Goal: Task Accomplishment & Management: Use online tool/utility

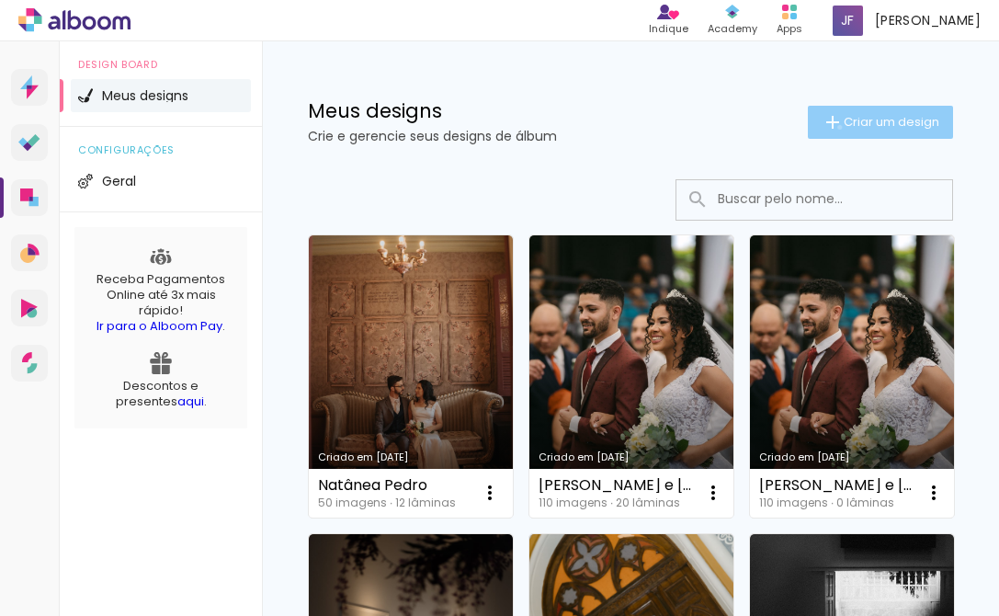
click at [836, 127] on iron-icon at bounding box center [833, 122] width 22 height 22
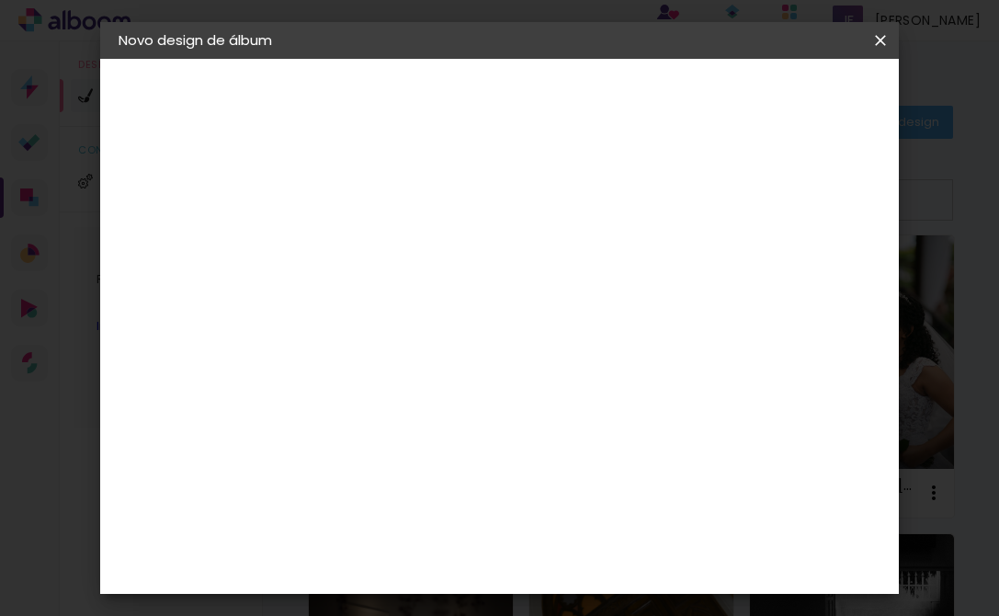
click at [419, 249] on input at bounding box center [419, 247] width 0 height 28
type input "Ana"
type paper-input "Ana"
click at [608, 111] on paper-button "Avançar" at bounding box center [563, 97] width 90 height 31
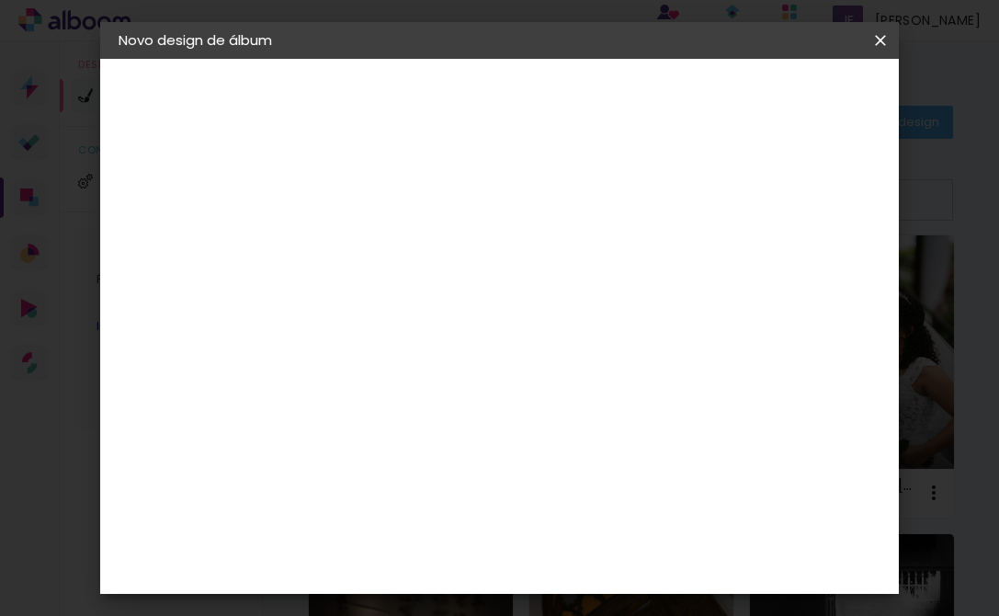
click at [493, 338] on input at bounding box center [466, 349] width 186 height 23
type input "cria"
type paper-input "cria"
click at [462, 461] on div "Criativa Álbuns" at bounding box center [434, 463] width 56 height 29
click at [0, 0] on slot "Avançar" at bounding box center [0, 0] width 0 height 0
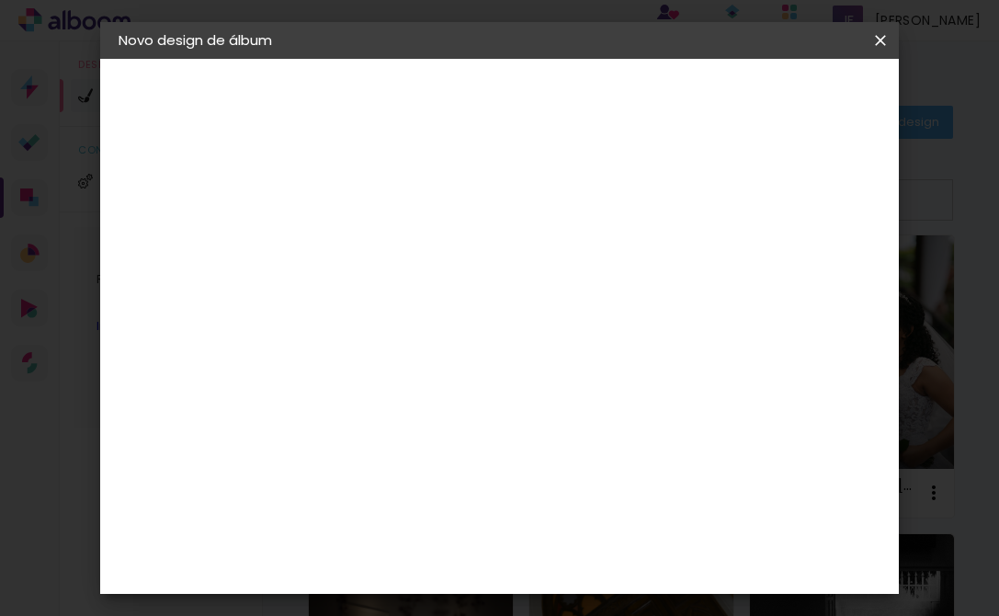
click at [491, 306] on input "text" at bounding box center [455, 320] width 72 height 28
click at [0, 0] on slot "Fotolivro Premium" at bounding box center [0, 0] width 0 height 0
type input "Fotolivro Premium"
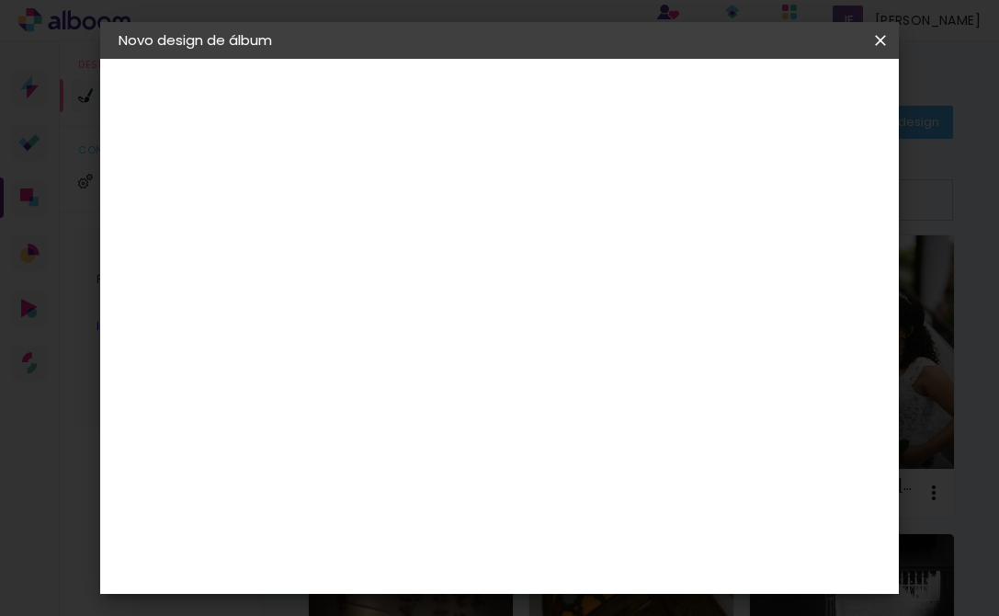
click at [0, 0] on slot "Avançar" at bounding box center [0, 0] width 0 height 0
click at [714, 197] on div "mm Mostrar sangria" at bounding box center [582, 198] width 431 height 41
click at [676, 197] on div at bounding box center [667, 198] width 17 height 17
type paper-checkbox "on"
click at [779, 91] on span "Iniciar design" at bounding box center [752, 104] width 51 height 26
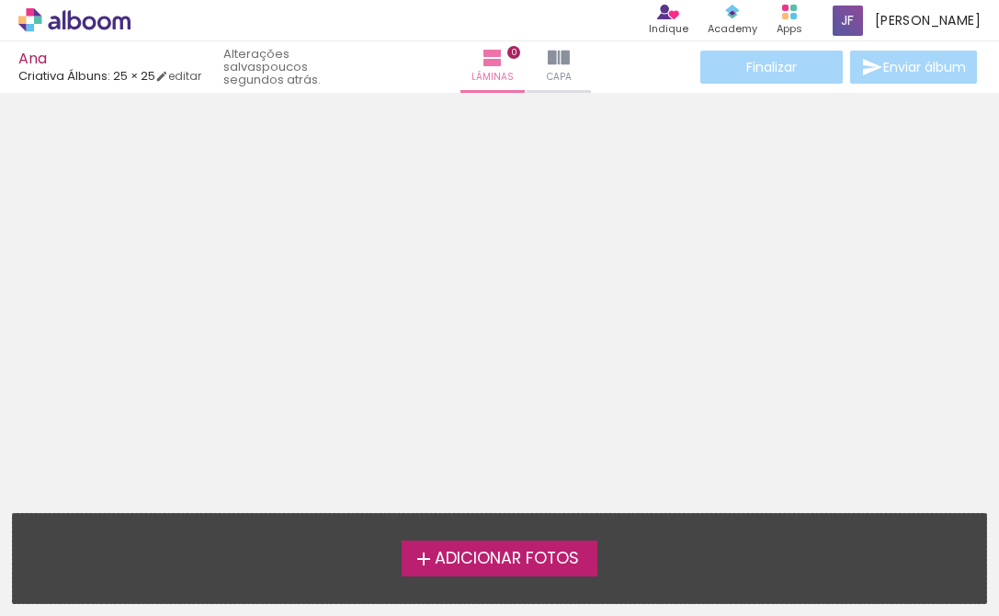
click at [523, 575] on label "Adicionar Fotos" at bounding box center [500, 557] width 196 height 35
click at [0, 0] on input "file" at bounding box center [0, 0] width 0 height 0
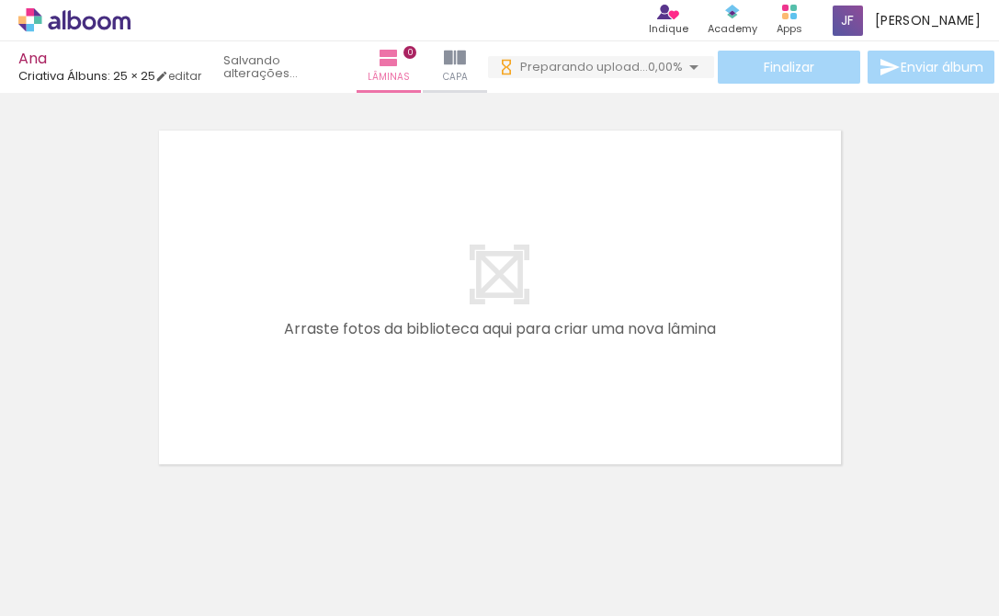
scroll to position [0, 375]
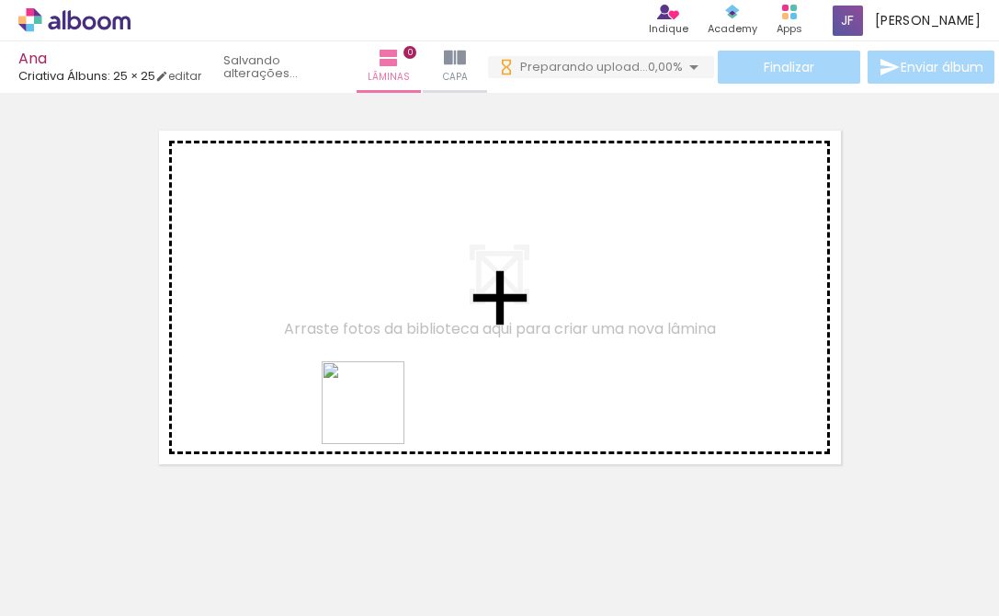
drag, startPoint x: 556, startPoint y: 576, endPoint x: 372, endPoint y: 414, distance: 245.5
click at [372, 414] on quentale-workspace at bounding box center [499, 308] width 999 height 616
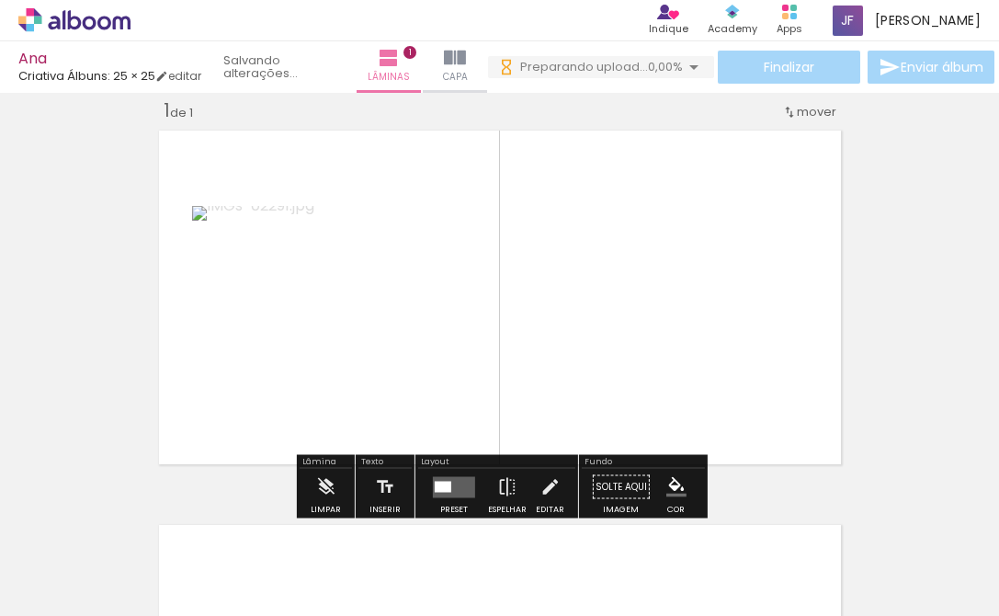
scroll to position [0, 552]
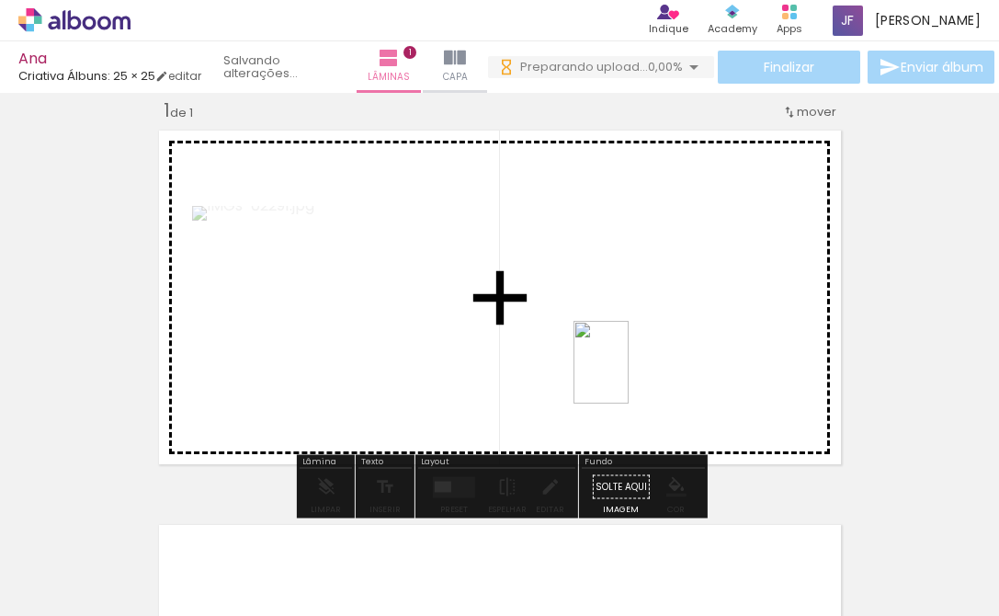
drag, startPoint x: 457, startPoint y: 574, endPoint x: 630, endPoint y: 377, distance: 261.8
click at [630, 377] on quentale-workspace at bounding box center [499, 308] width 999 height 616
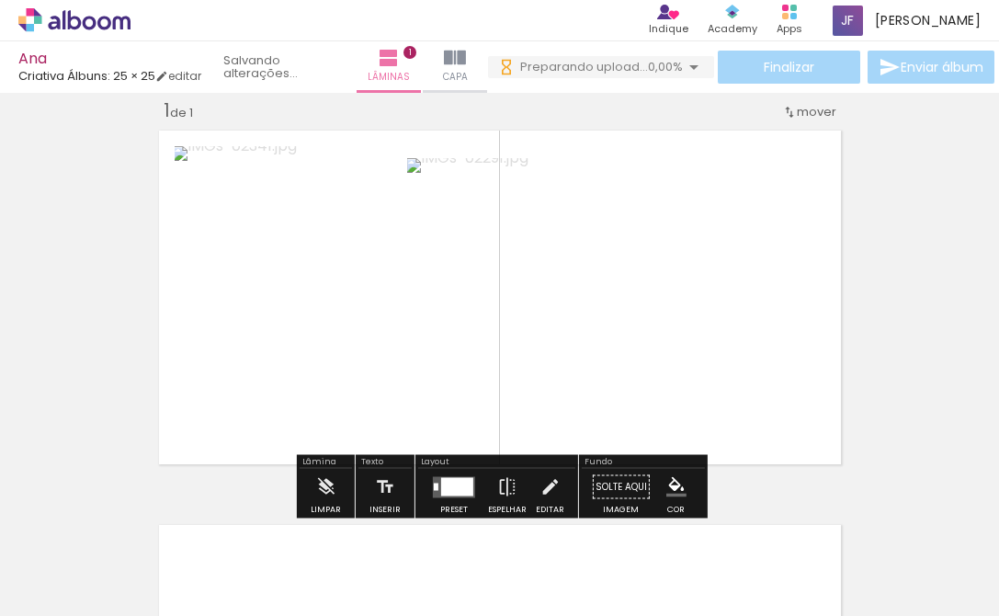
click at [478, 580] on div at bounding box center [455, 553] width 61 height 91
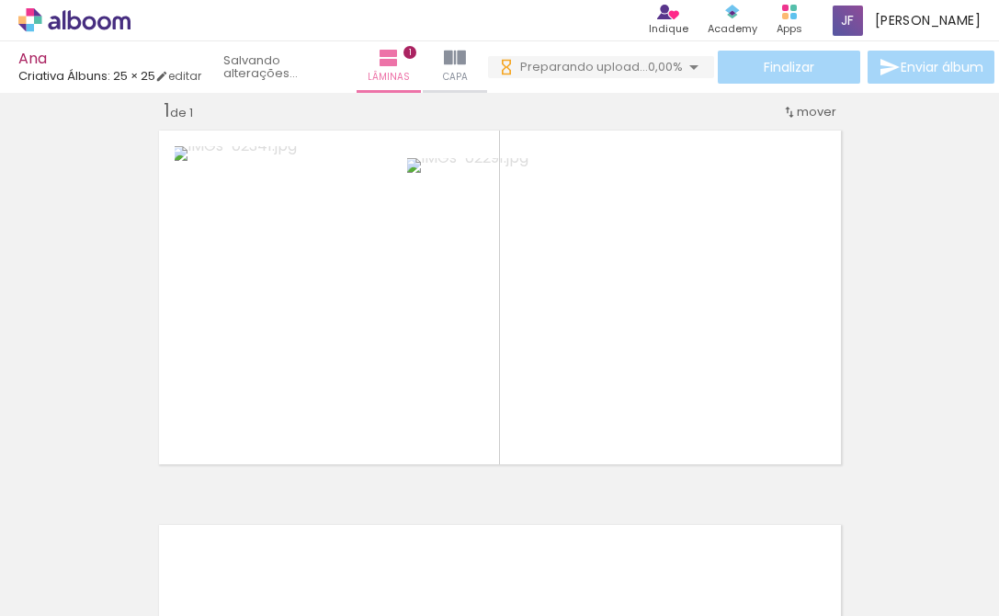
click at [95, 563] on iron-icon at bounding box center [93, 560] width 15 height 15
click at [0, 0] on slot "Não utilizadas" at bounding box center [0, 0] width 0 height 0
type input "Não utilizadas"
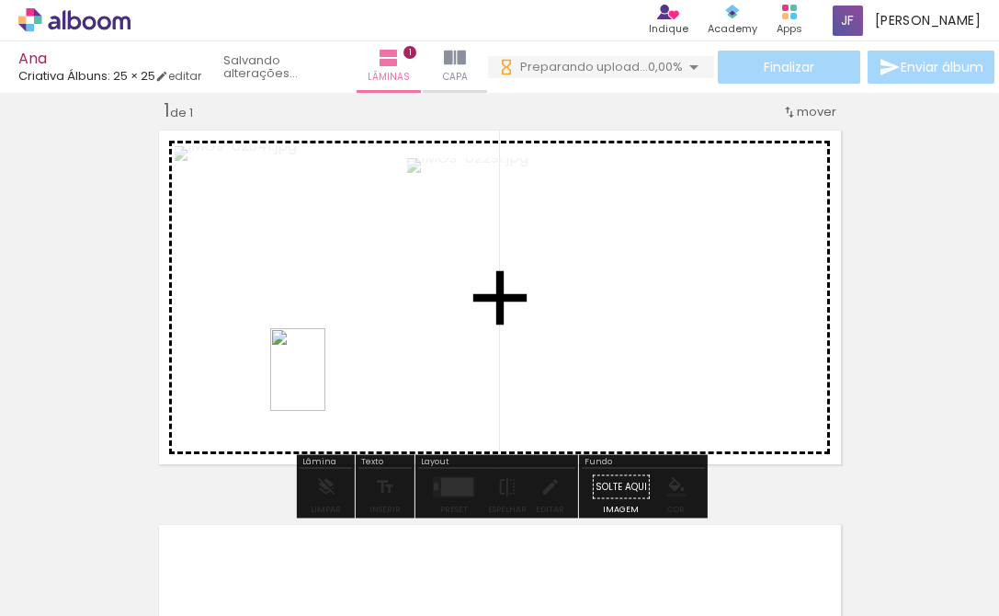
drag, startPoint x: 370, startPoint y: 572, endPoint x: 324, endPoint y: 381, distance: 196.4
click at [324, 381] on quentale-workspace at bounding box center [499, 308] width 999 height 616
drag, startPoint x: 364, startPoint y: 546, endPoint x: 358, endPoint y: 371, distance: 174.8
click at [358, 371] on quentale-workspace at bounding box center [499, 308] width 999 height 616
drag, startPoint x: 373, startPoint y: 472, endPoint x: 373, endPoint y: 394, distance: 78.1
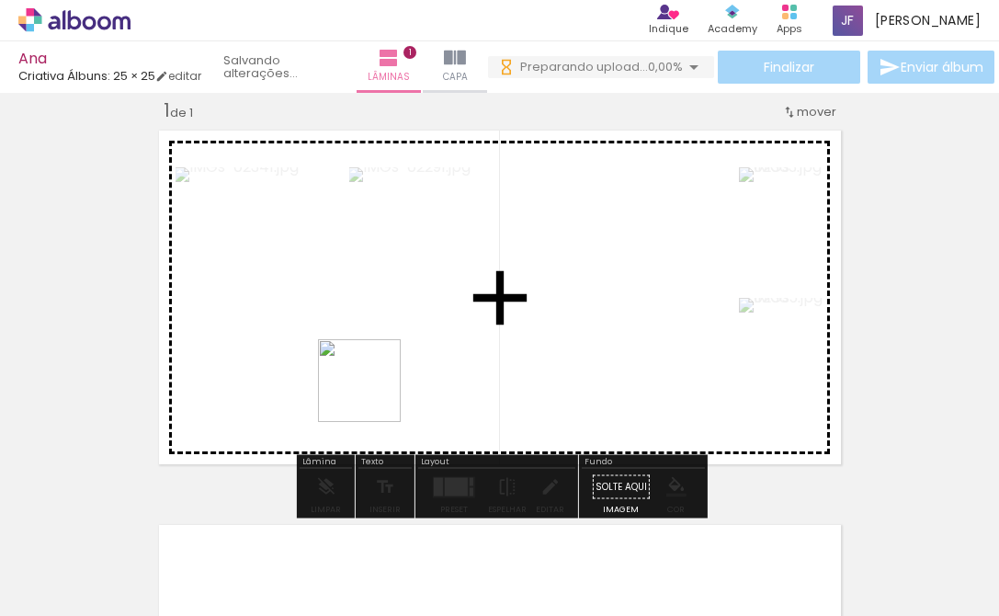
click at [373, 394] on quentale-workspace at bounding box center [499, 308] width 999 height 616
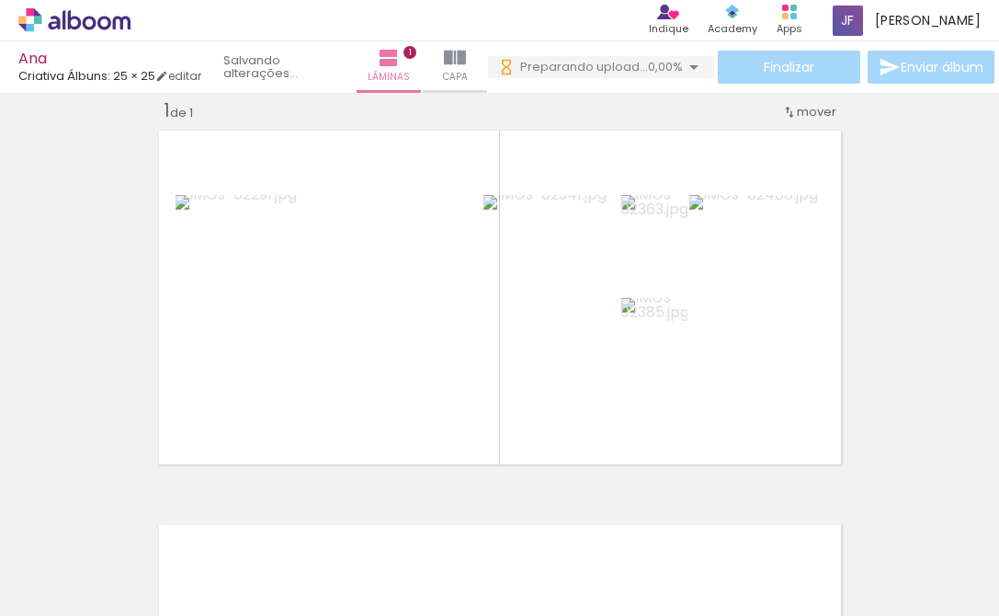
scroll to position [0, 0]
click at [299, 476] on div "Inserir lâmina 1 de 1" at bounding box center [499, 471] width 999 height 790
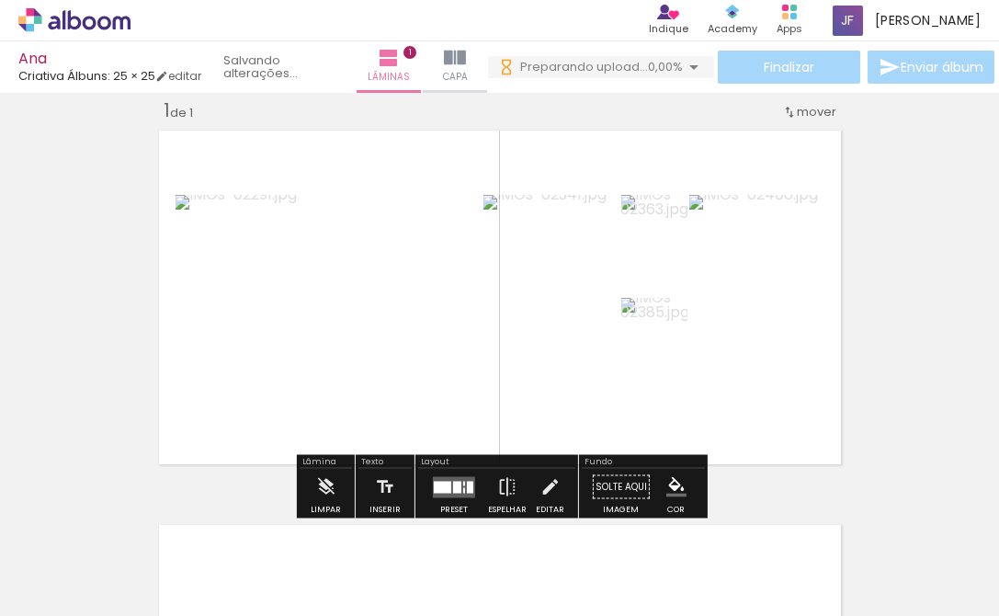
click at [450, 476] on quentale-layouter at bounding box center [454, 486] width 42 height 21
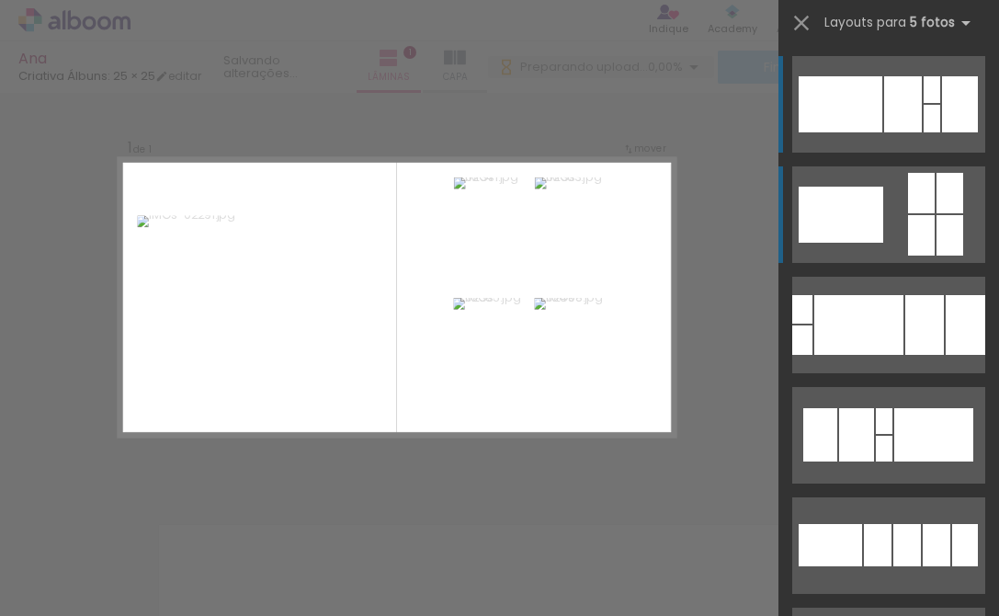
click at [902, 216] on quentale-layouter at bounding box center [888, 214] width 193 height 97
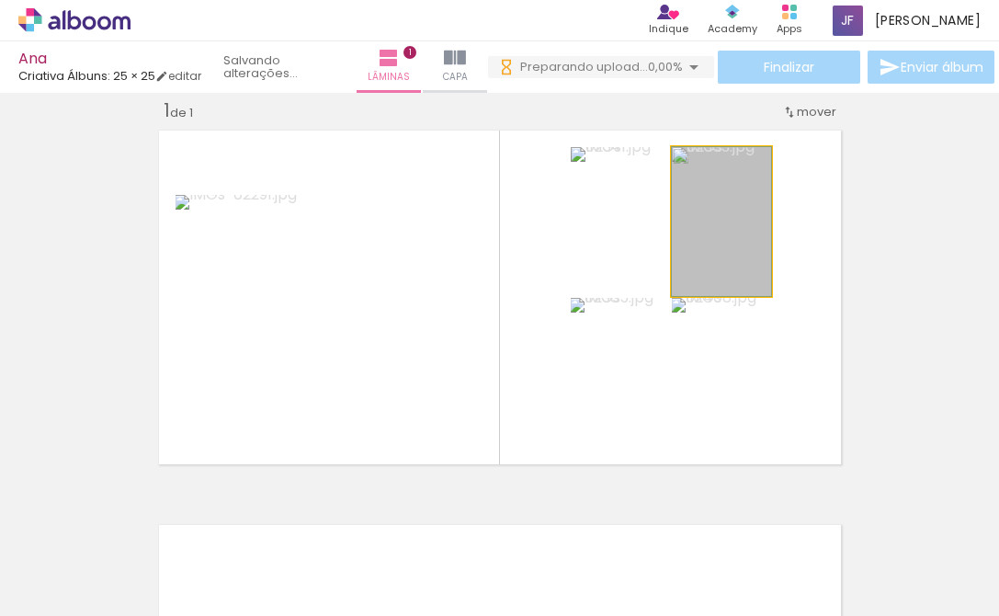
drag, startPoint x: 709, startPoint y: 271, endPoint x: 709, endPoint y: 406, distance: 135.1
click at [0, 0] on slot at bounding box center [0, 0] width 0 height 0
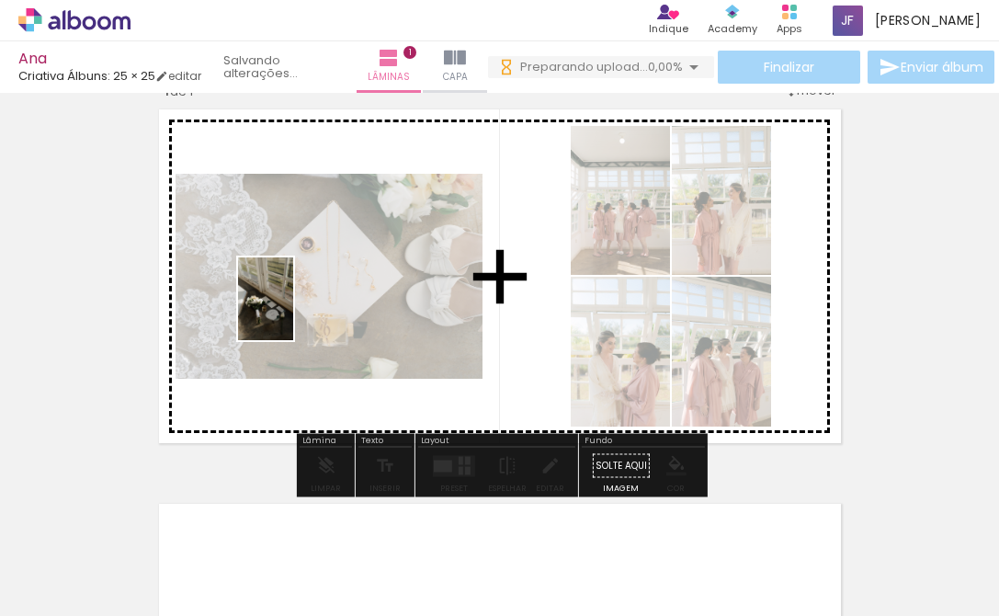
drag, startPoint x: 265, startPoint y: 565, endPoint x: 293, endPoint y: 313, distance: 254.4
click at [293, 313] on quentale-workspace at bounding box center [499, 308] width 999 height 616
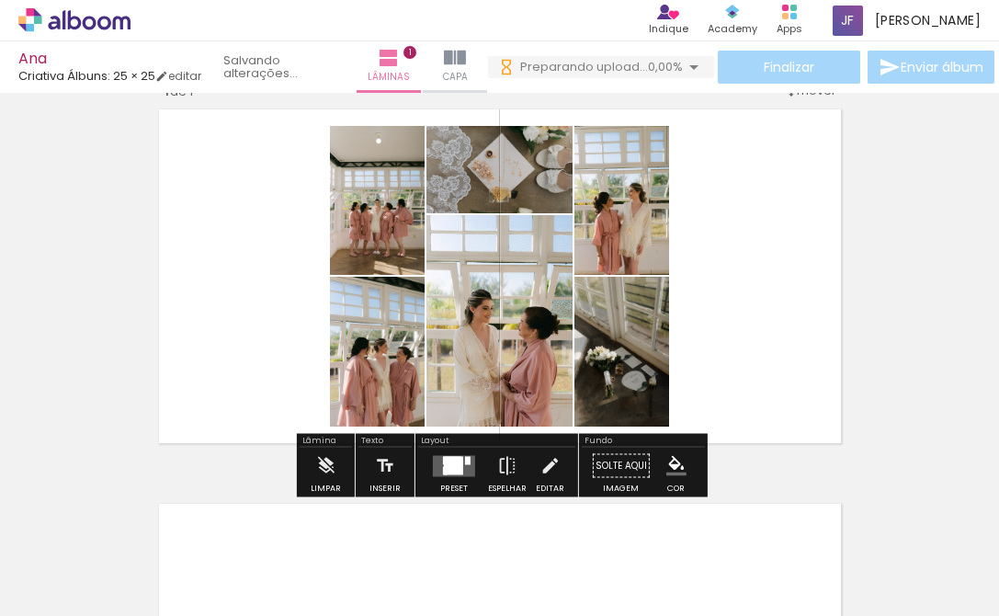
click at [449, 478] on div at bounding box center [454, 466] width 50 height 37
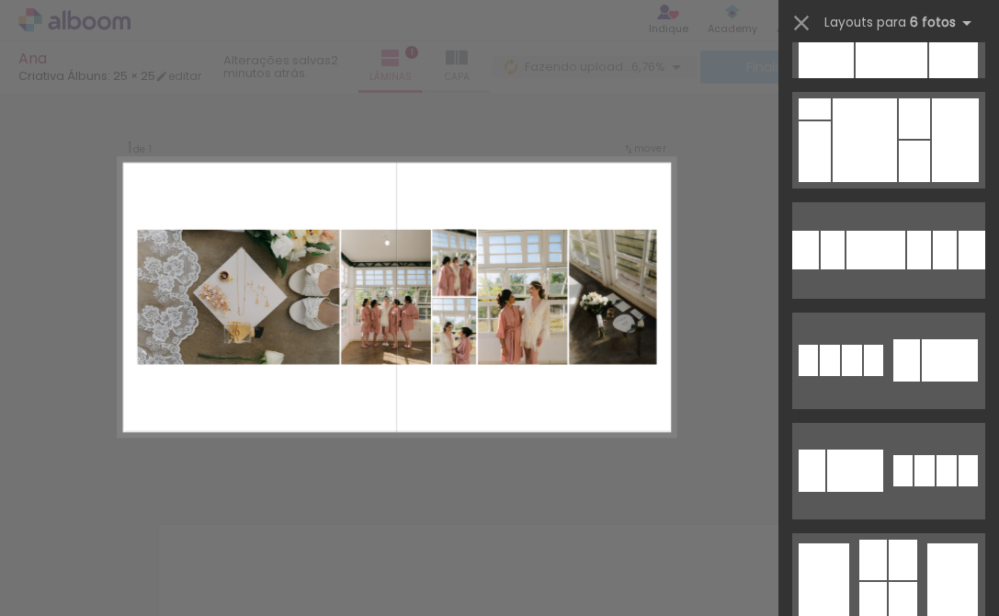
scroll to position [5687, 0]
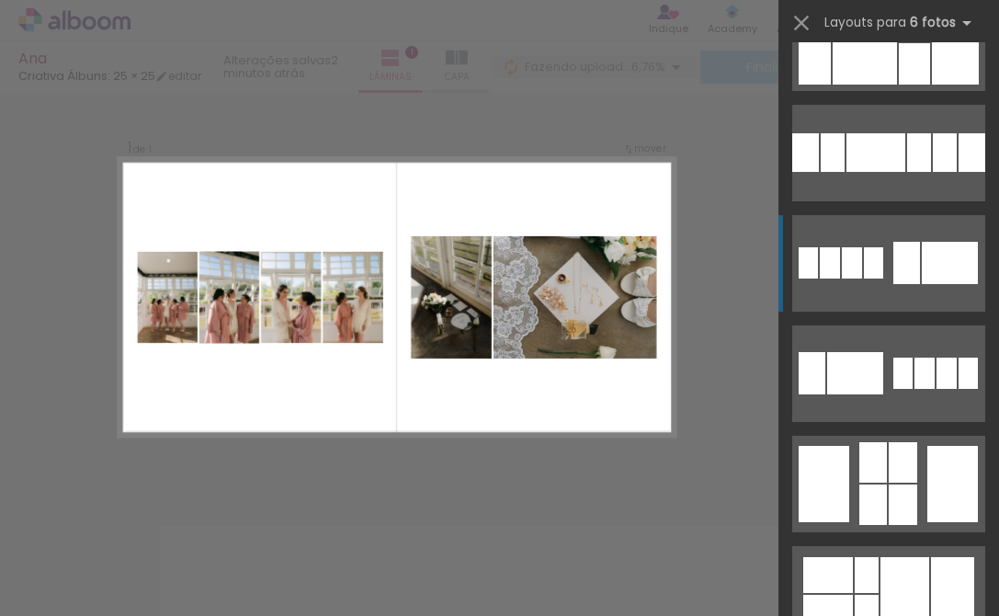
click at [922, 258] on div at bounding box center [950, 263] width 56 height 42
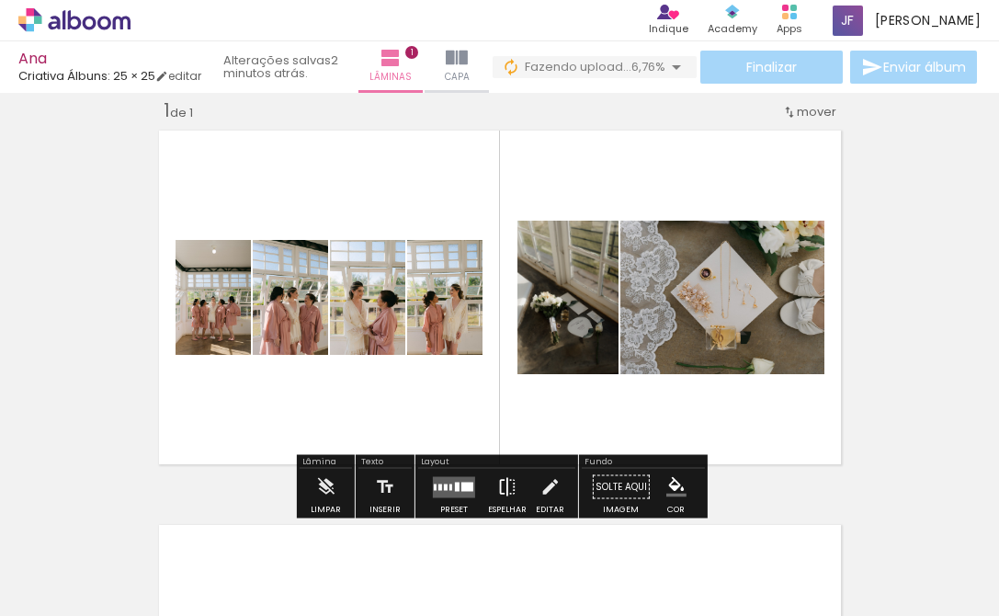
click at [499, 487] on iron-icon at bounding box center [507, 487] width 20 height 37
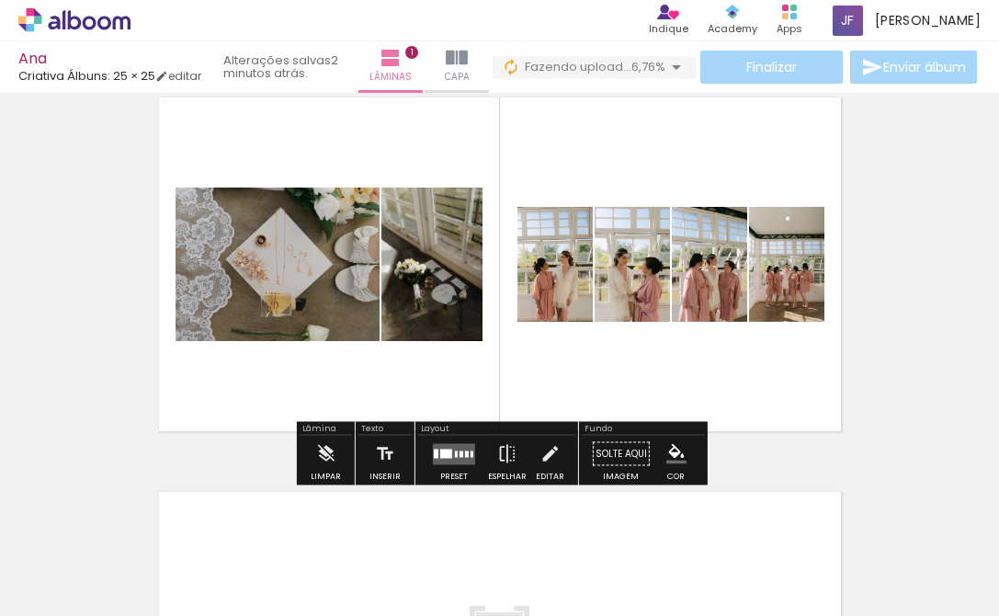
scroll to position [59, 0]
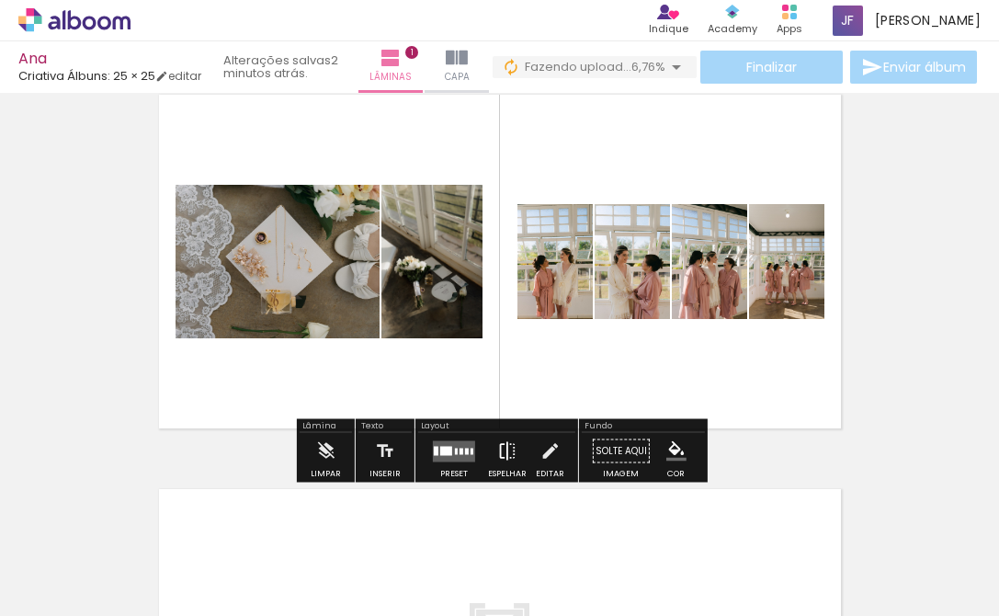
click at [484, 449] on paper-button "Espelhar" at bounding box center [508, 456] width 48 height 47
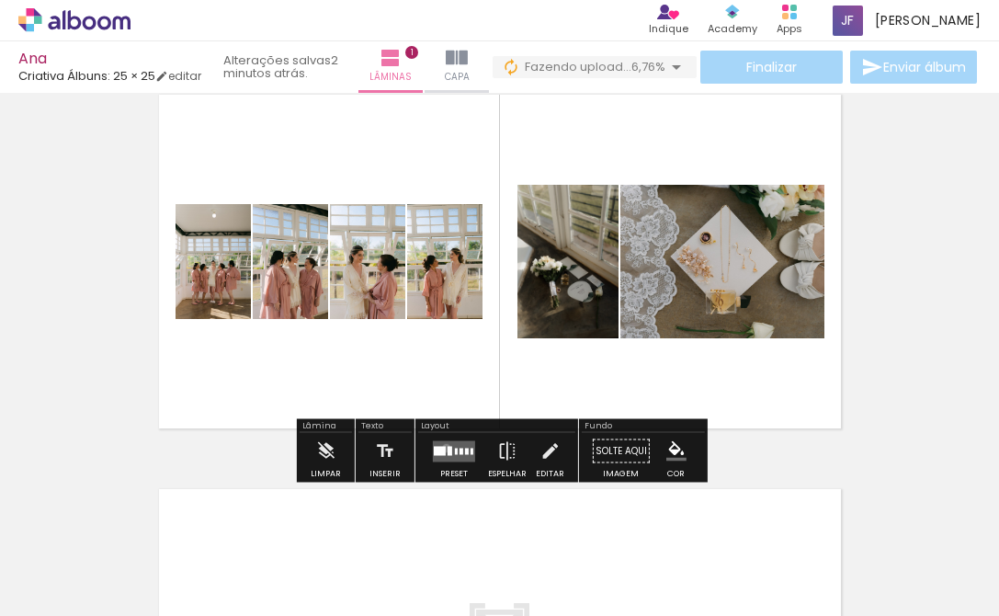
click at [442, 448] on quentale-layouter at bounding box center [454, 450] width 42 height 21
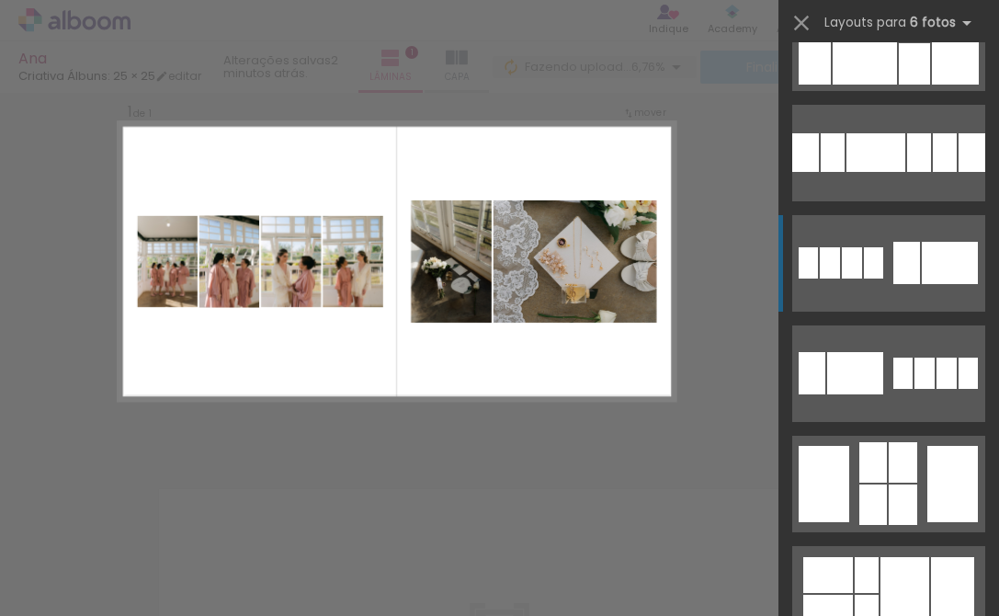
scroll to position [5846, 0]
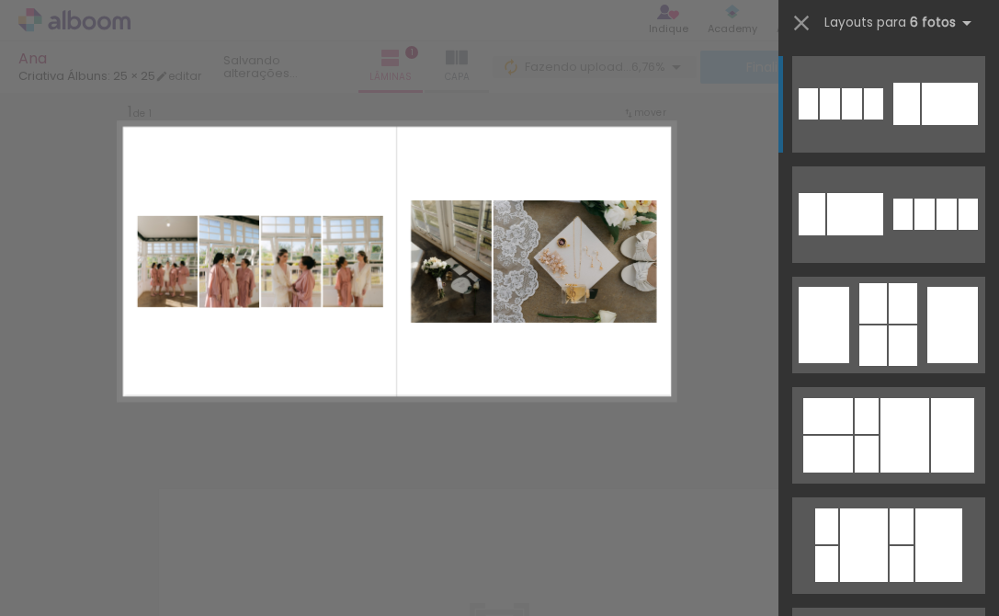
click at [493, 452] on div "Confirmar Cancelar" at bounding box center [499, 450] width 999 height 833
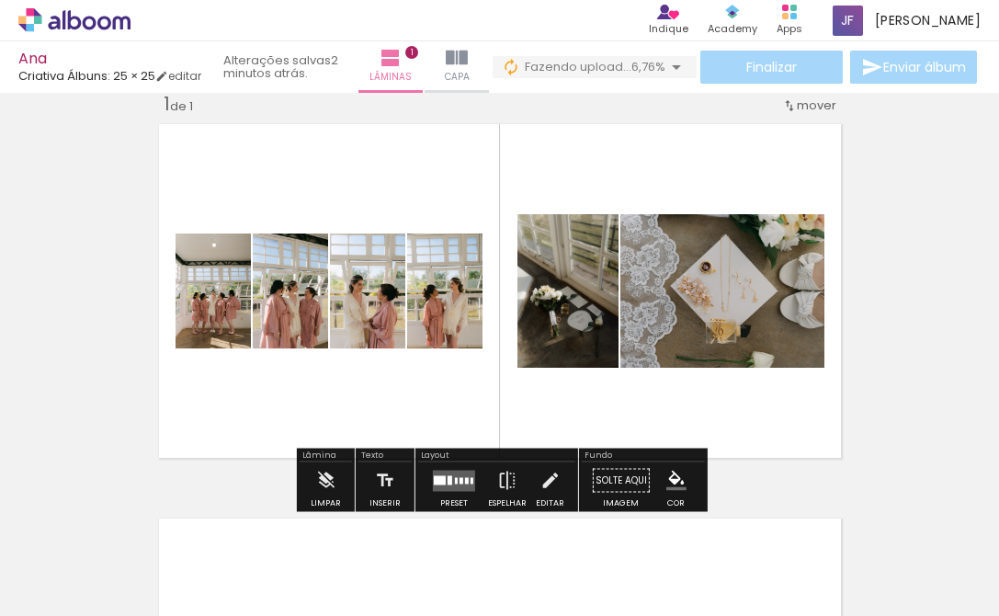
scroll to position [23, 0]
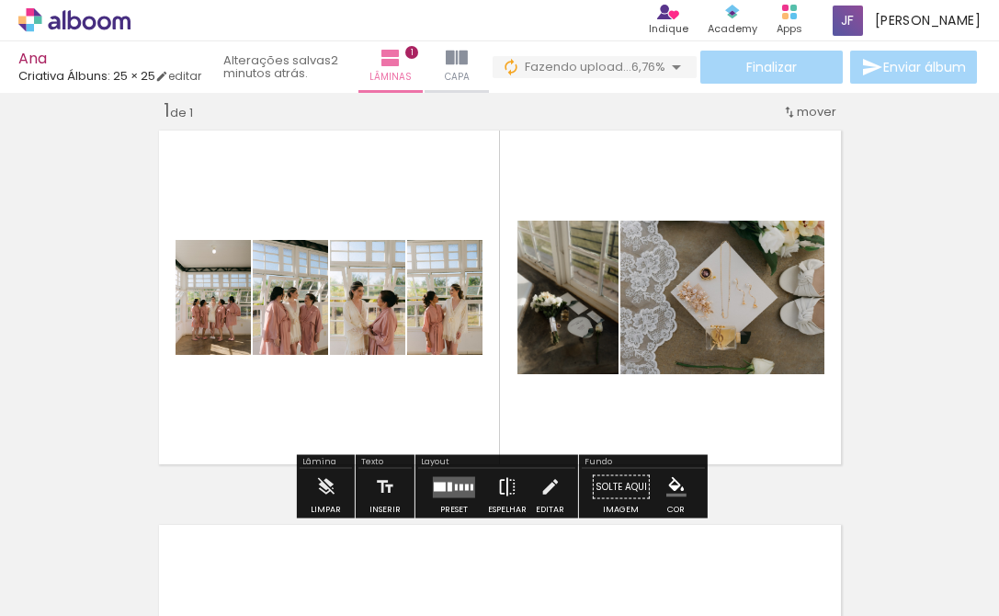
click at [497, 484] on iron-icon at bounding box center [507, 487] width 20 height 37
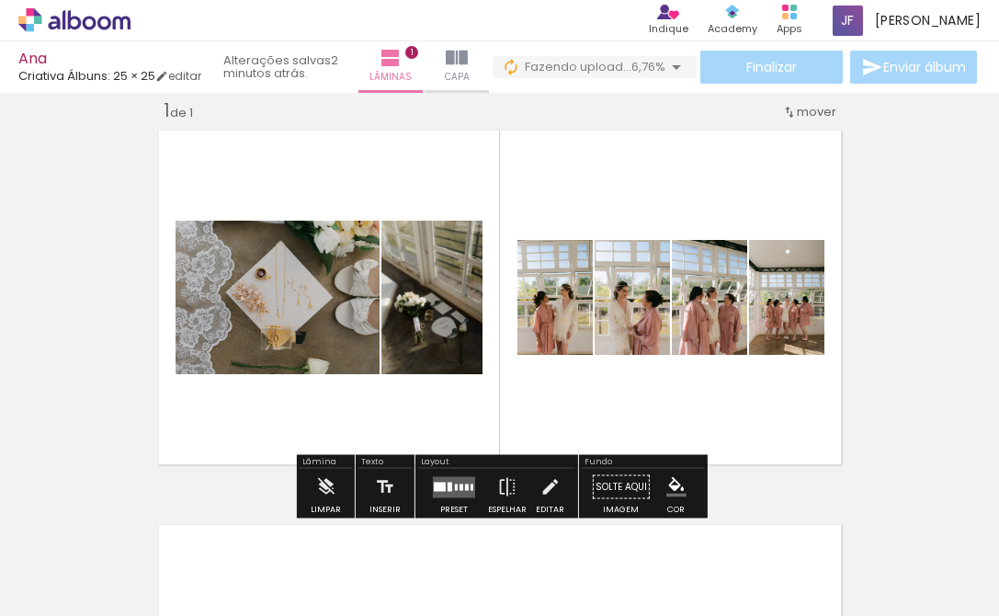
click at [468, 499] on div at bounding box center [454, 487] width 50 height 37
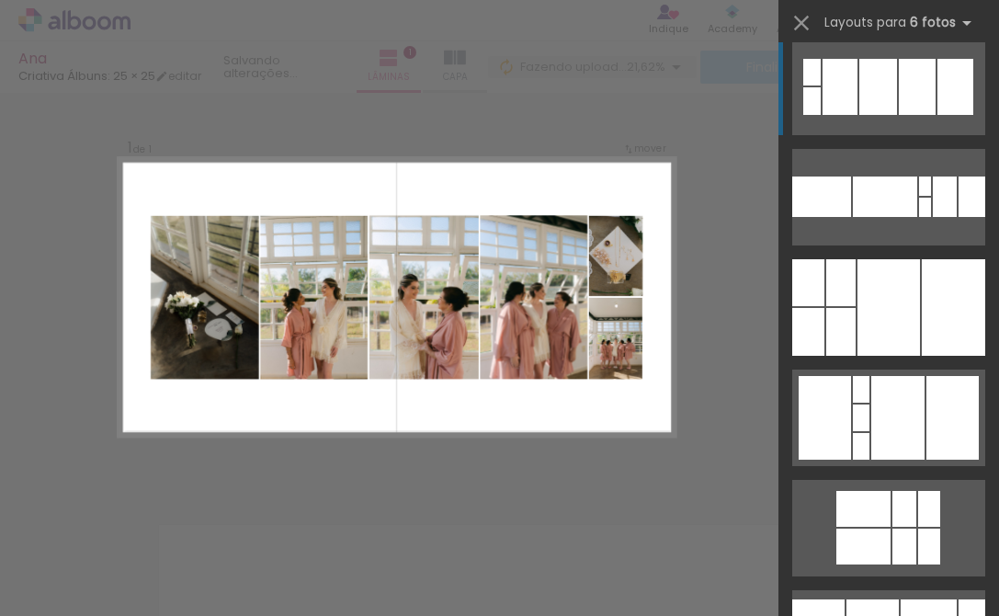
scroll to position [7570, 0]
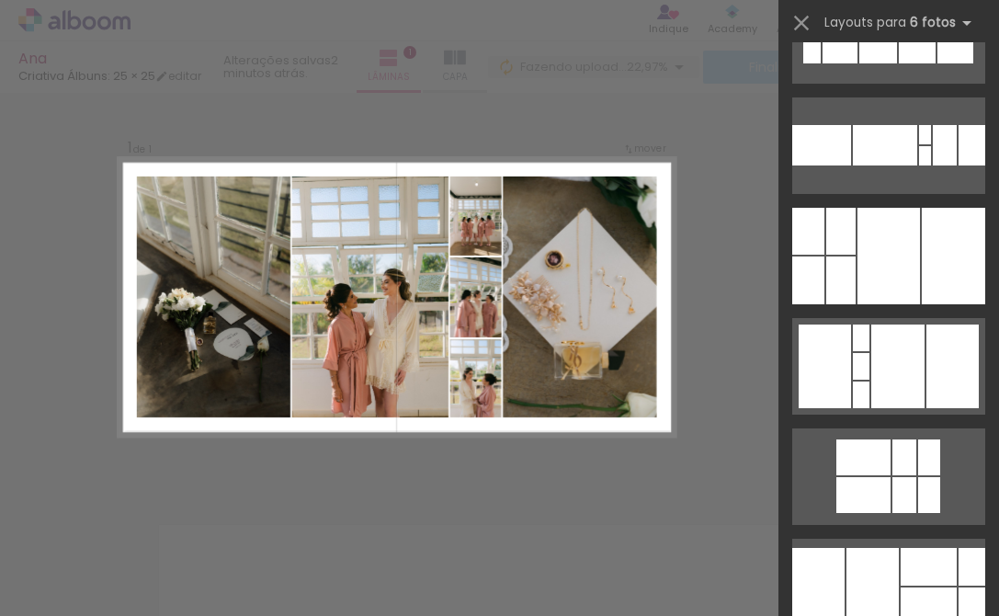
click at [608, 428] on quentale-layouter at bounding box center [396, 297] width 557 height 279
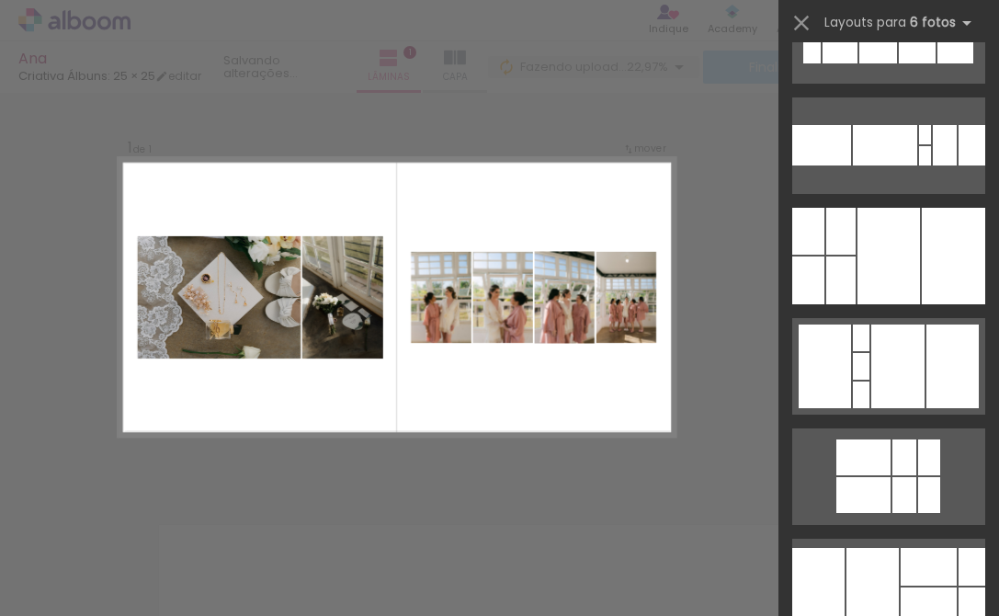
scroll to position [5846, 0]
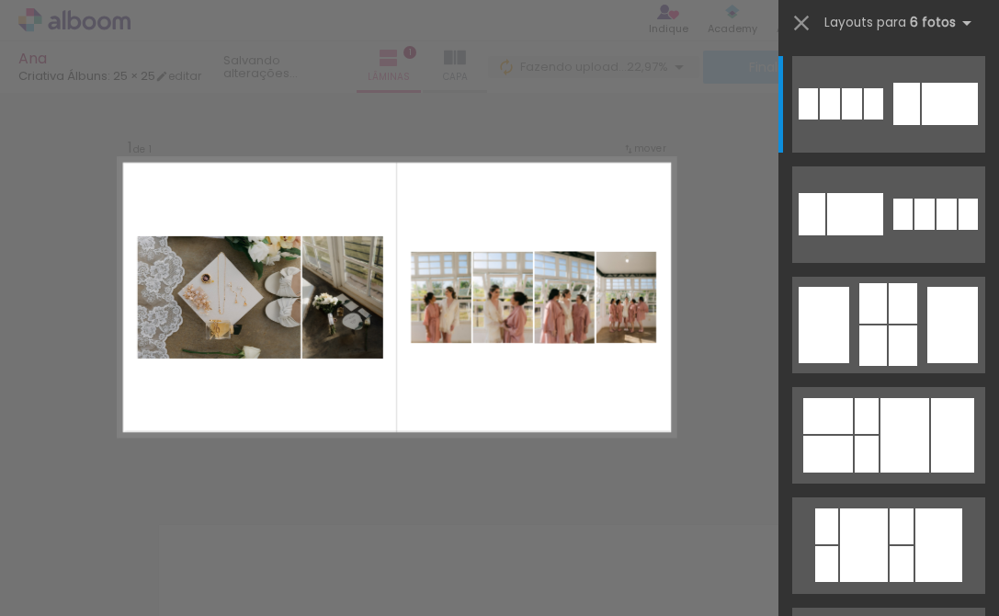
click at [608, 428] on quentale-layouter at bounding box center [396, 297] width 557 height 279
click at [719, 265] on div "Confirmar Cancelar" at bounding box center [499, 486] width 999 height 833
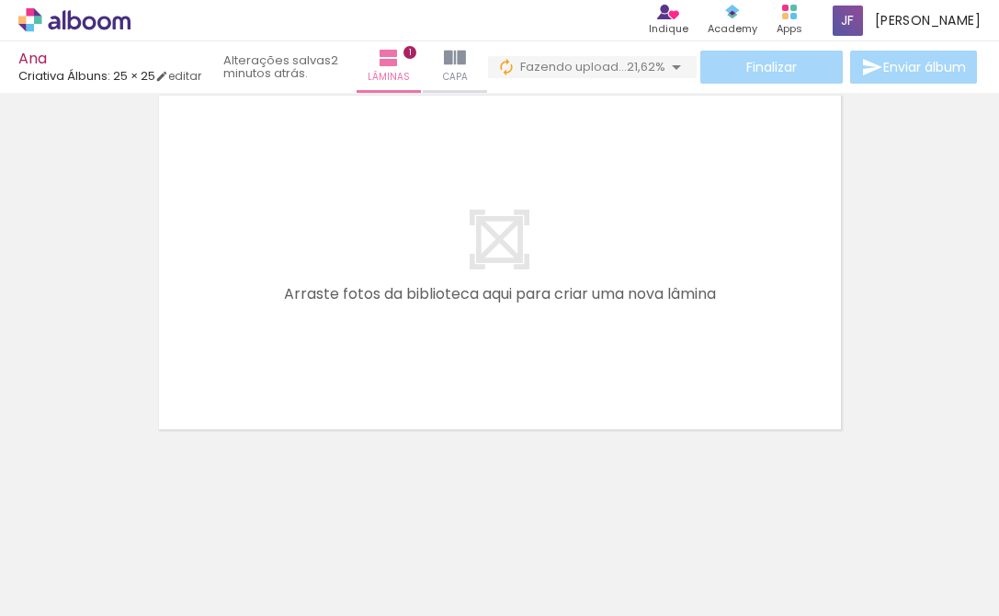
scroll to position [0, 0]
drag, startPoint x: 255, startPoint y: 542, endPoint x: 333, endPoint y: 299, distance: 255.8
click at [333, 299] on quentale-workspace at bounding box center [499, 308] width 999 height 616
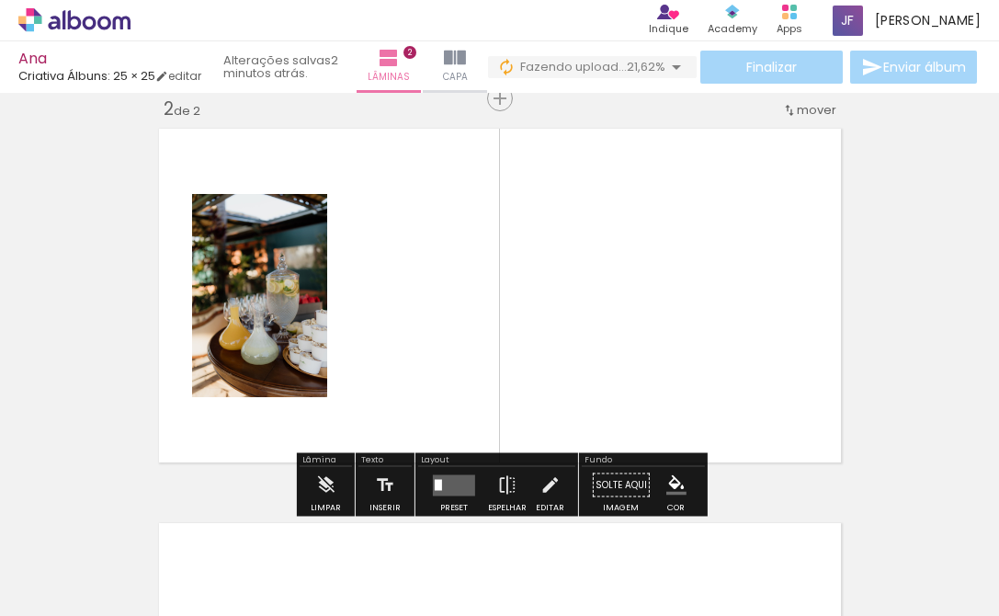
scroll to position [417, 0]
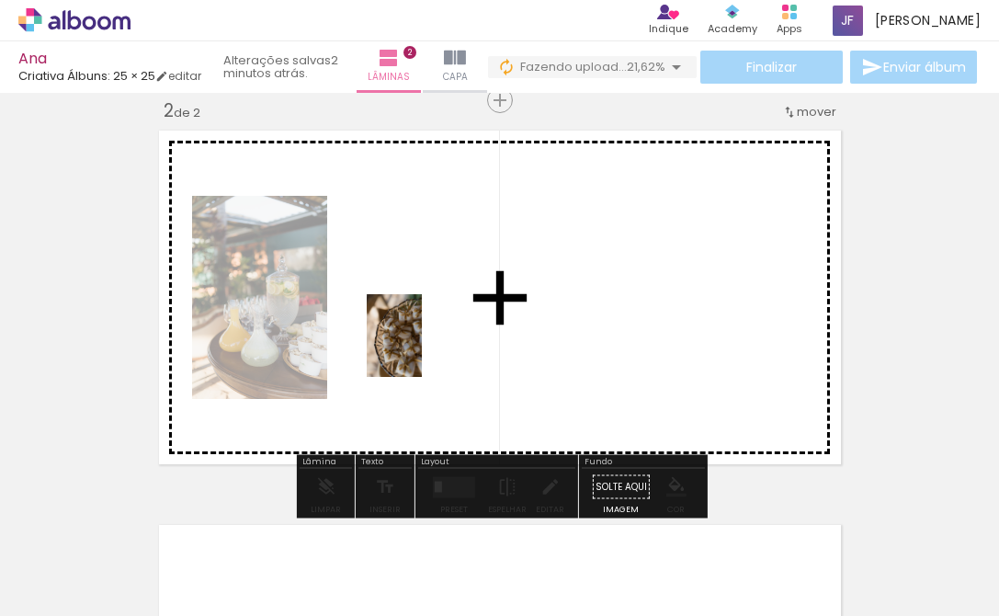
drag, startPoint x: 271, startPoint y: 568, endPoint x: 423, endPoint y: 348, distance: 267.0
click at [423, 348] on quentale-workspace at bounding box center [499, 308] width 999 height 616
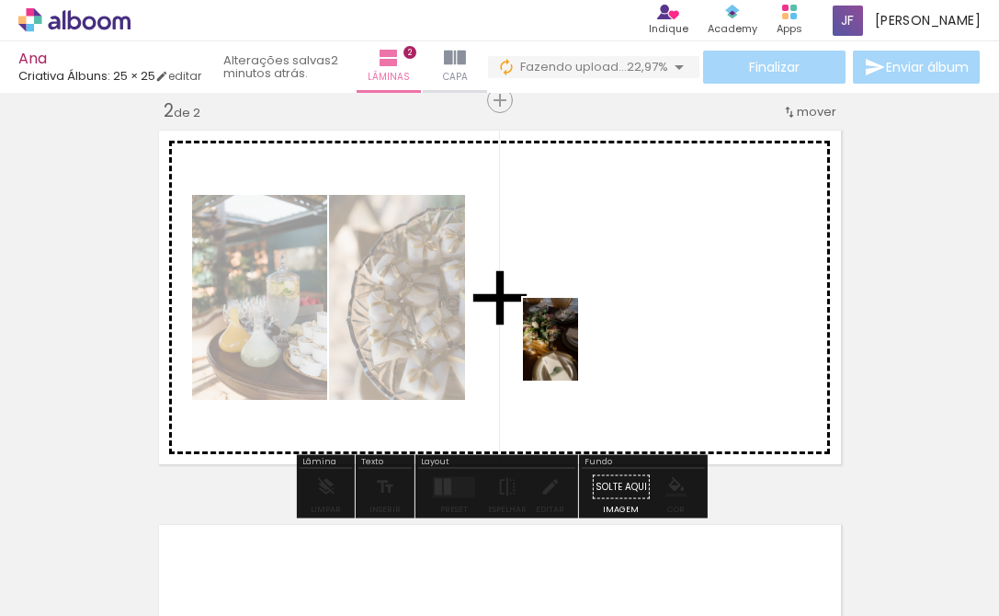
drag, startPoint x: 259, startPoint y: 562, endPoint x: 578, endPoint y: 353, distance: 381.2
click at [578, 353] on quentale-workspace at bounding box center [499, 308] width 999 height 616
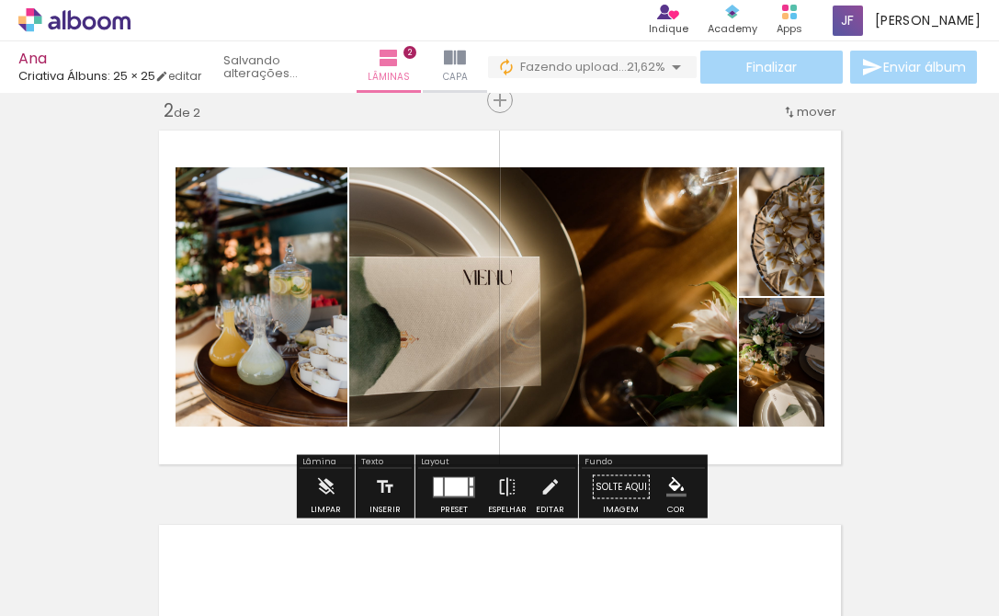
drag, startPoint x: 234, startPoint y: 580, endPoint x: 506, endPoint y: 404, distance: 324.3
click at [506, 404] on quentale-workspace at bounding box center [499, 308] width 999 height 616
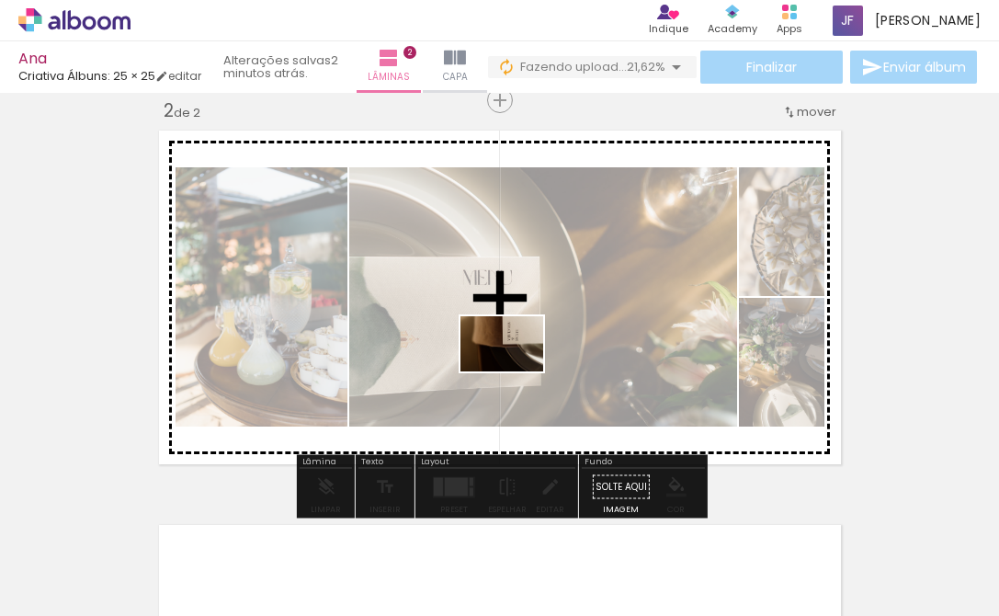
drag, startPoint x: 258, startPoint y: 570, endPoint x: 516, endPoint y: 371, distance: 325.1
click at [516, 371] on quentale-workspace at bounding box center [499, 308] width 999 height 616
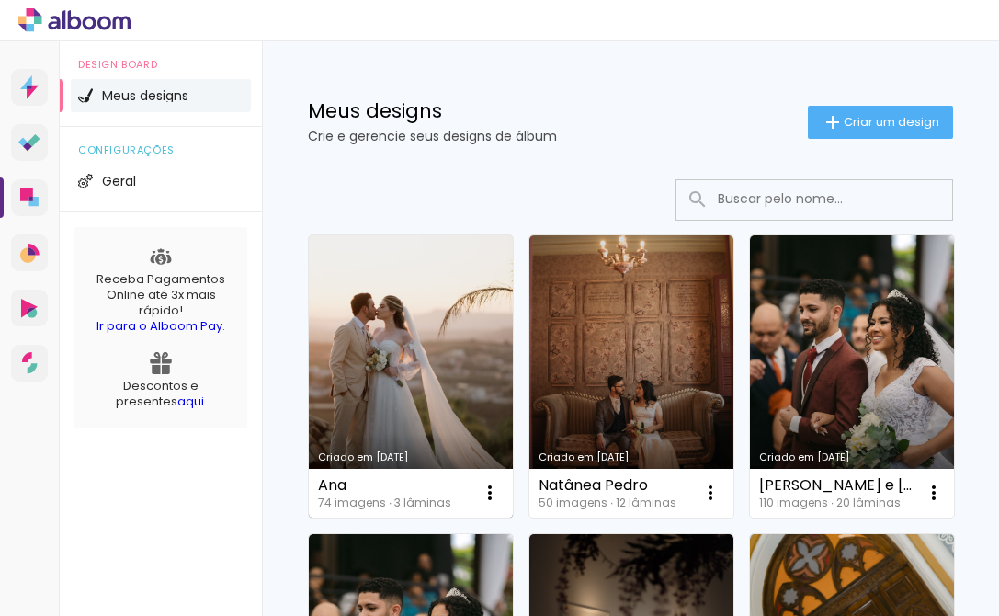
click at [413, 372] on link "Criado em 07/10/25" at bounding box center [411, 376] width 204 height 282
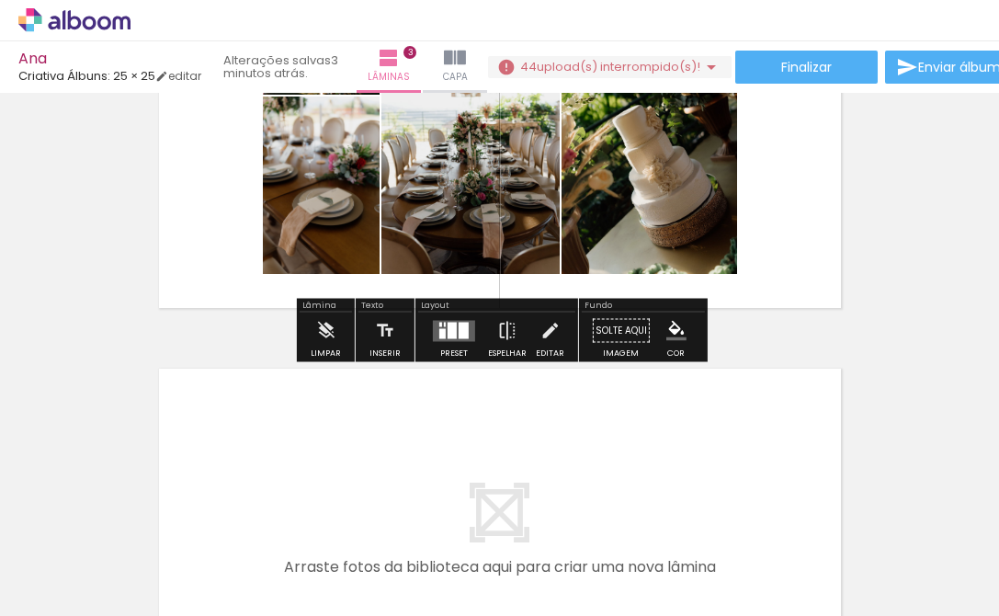
scroll to position [979, 0]
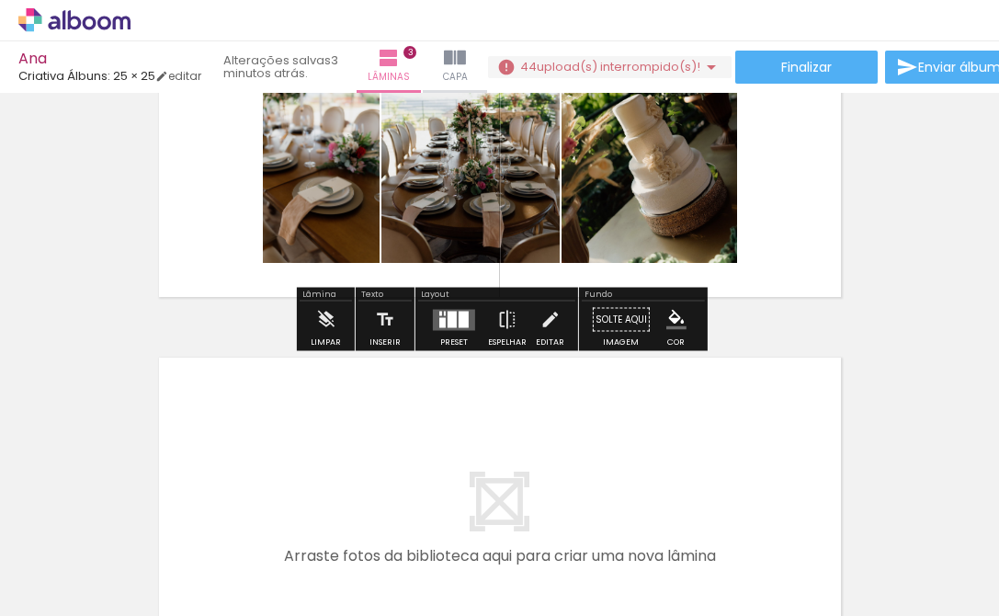
click at [448, 324] on div at bounding box center [452, 319] width 9 height 17
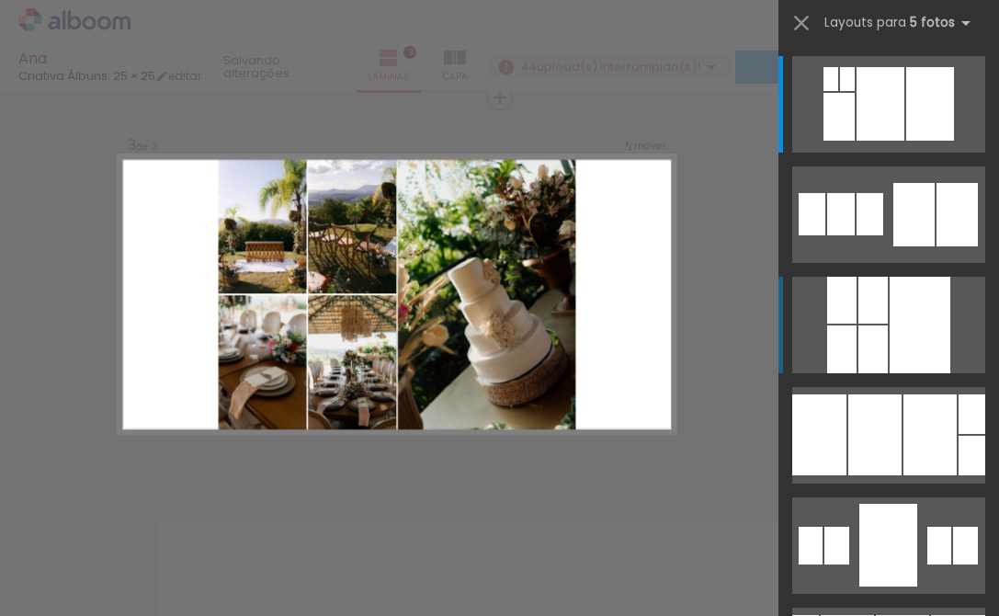
scroll to position [812, 0]
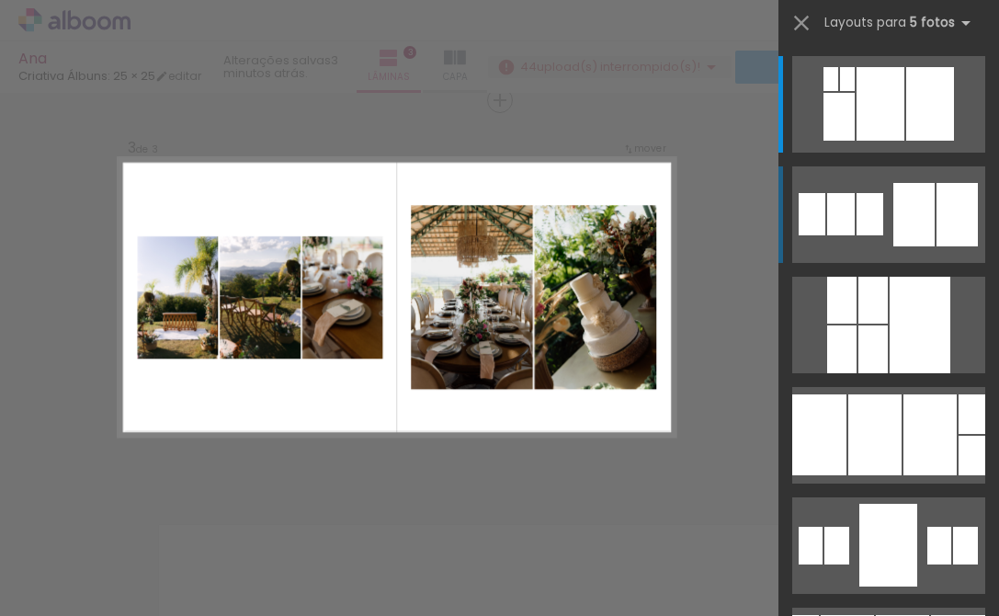
click at [861, 240] on quentale-layouter at bounding box center [888, 214] width 193 height 97
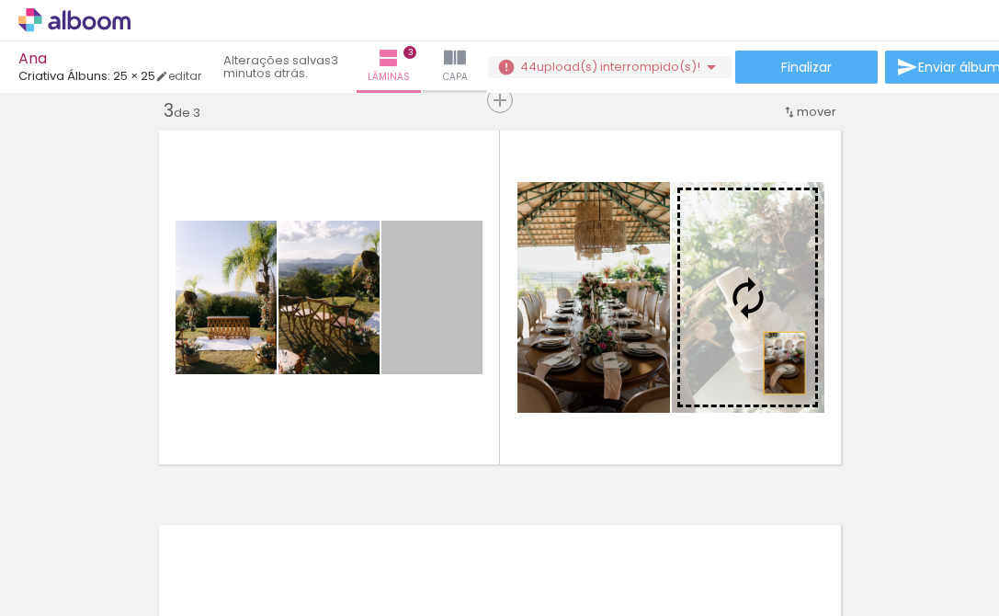
drag, startPoint x: 431, startPoint y: 341, endPoint x: 791, endPoint y: 363, distance: 360.1
click at [0, 0] on slot at bounding box center [0, 0] width 0 height 0
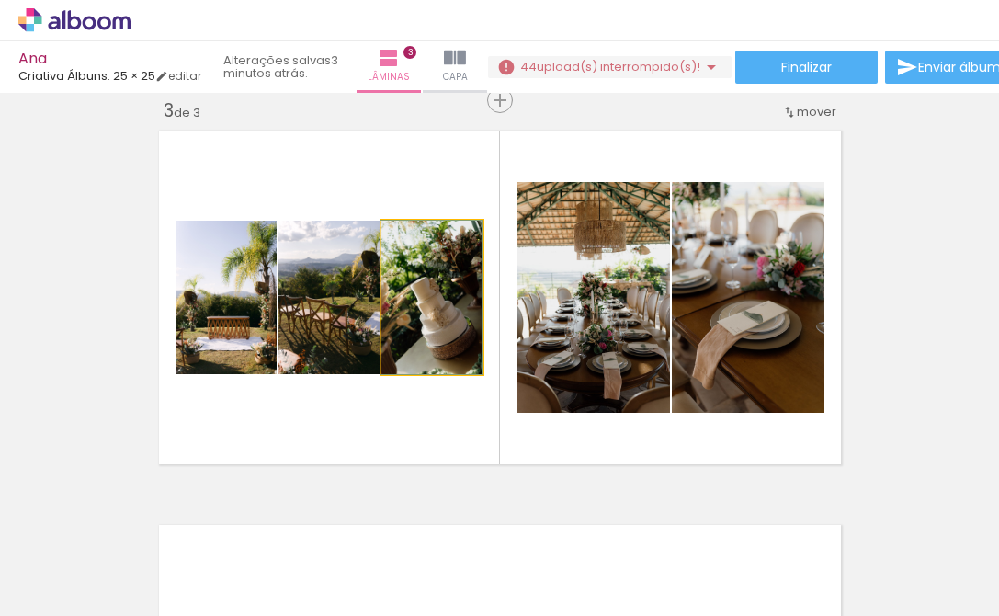
drag, startPoint x: 424, startPoint y: 323, endPoint x: 300, endPoint y: 323, distance: 124.1
click at [0, 0] on slot at bounding box center [0, 0] width 0 height 0
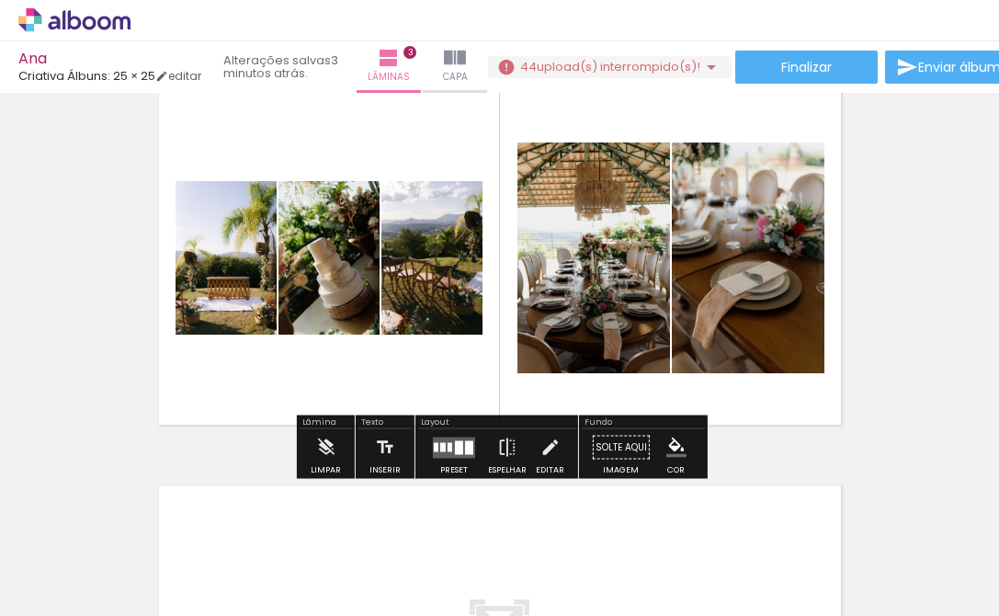
scroll to position [882, 0]
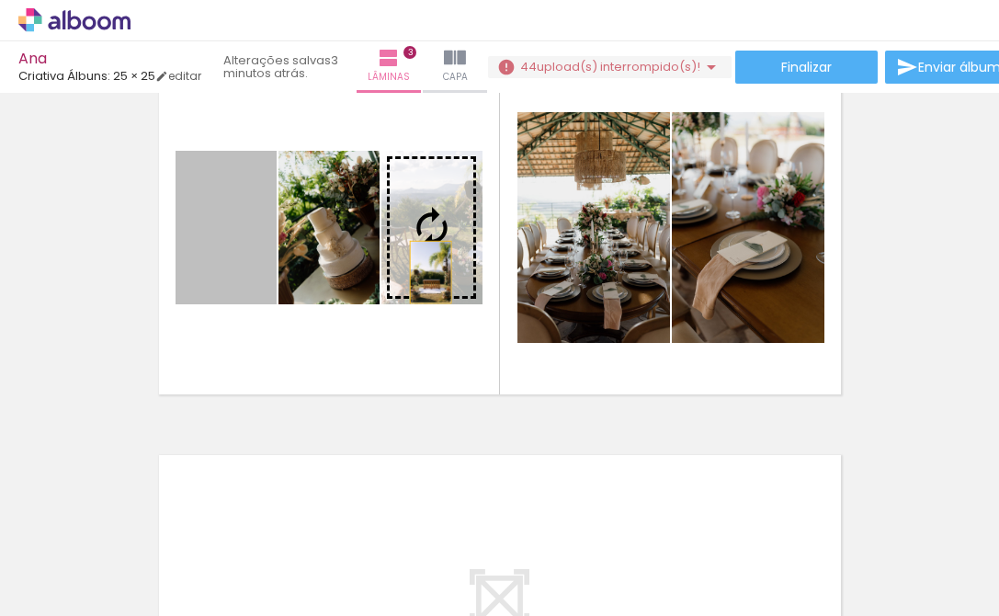
drag, startPoint x: 257, startPoint y: 272, endPoint x: 509, endPoint y: 272, distance: 251.9
click at [509, 272] on quentale-layouter at bounding box center [500, 227] width 697 height 348
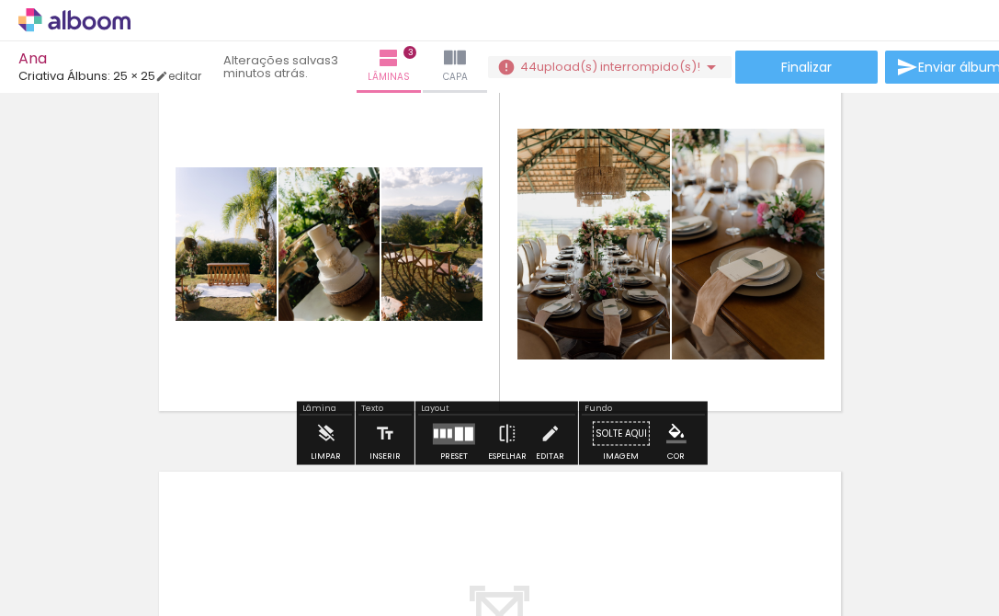
scroll to position [872, 0]
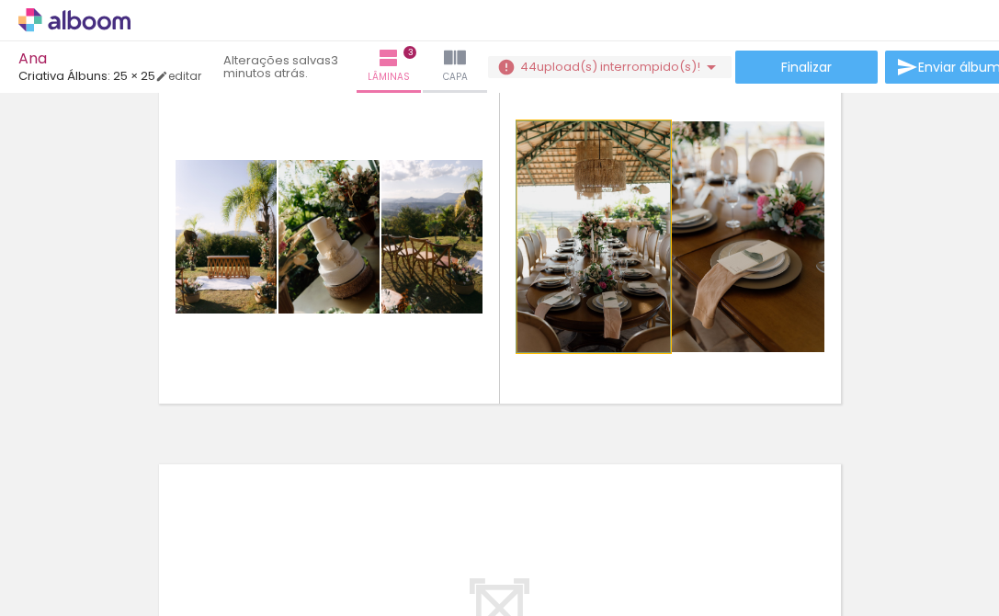
drag, startPoint x: 608, startPoint y: 302, endPoint x: 442, endPoint y: 275, distance: 167.6
click at [0, 0] on slot at bounding box center [0, 0] width 0 height 0
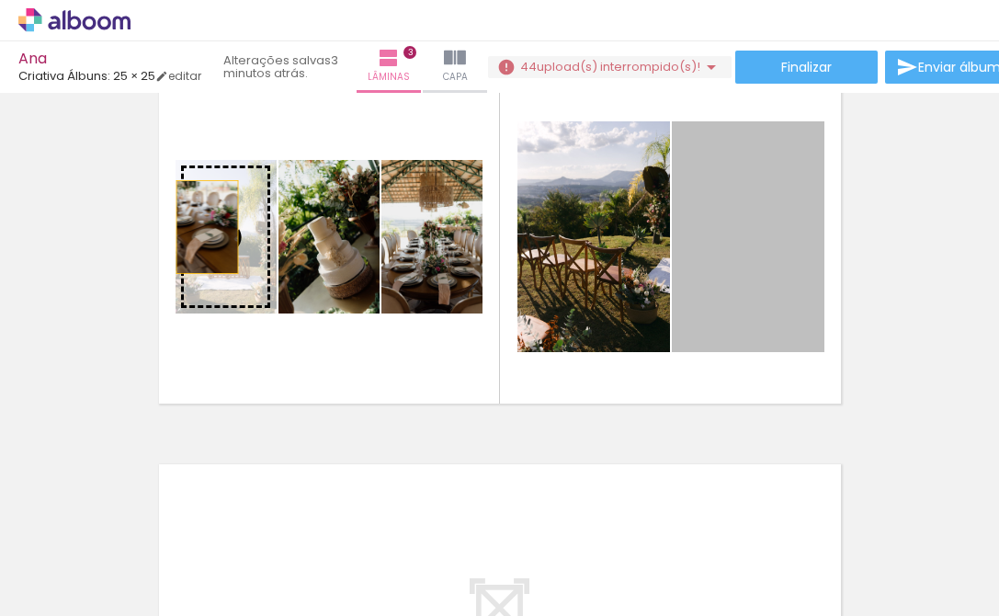
drag, startPoint x: 761, startPoint y: 288, endPoint x: 213, endPoint y: 229, distance: 551.0
click at [0, 0] on slot at bounding box center [0, 0] width 0 height 0
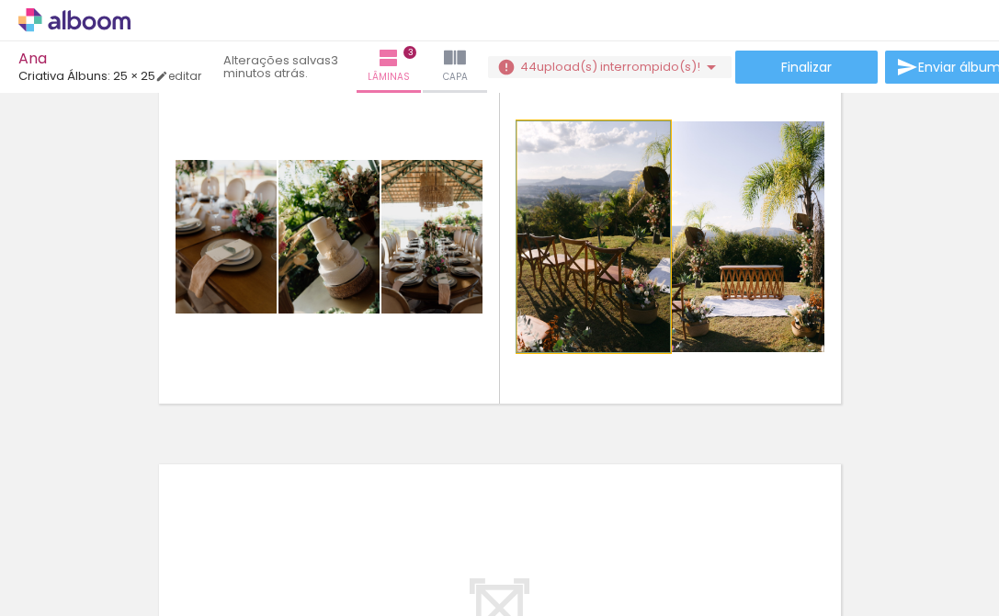
drag, startPoint x: 588, startPoint y: 246, endPoint x: 737, endPoint y: 246, distance: 148.9
click at [0, 0] on slot at bounding box center [0, 0] width 0 height 0
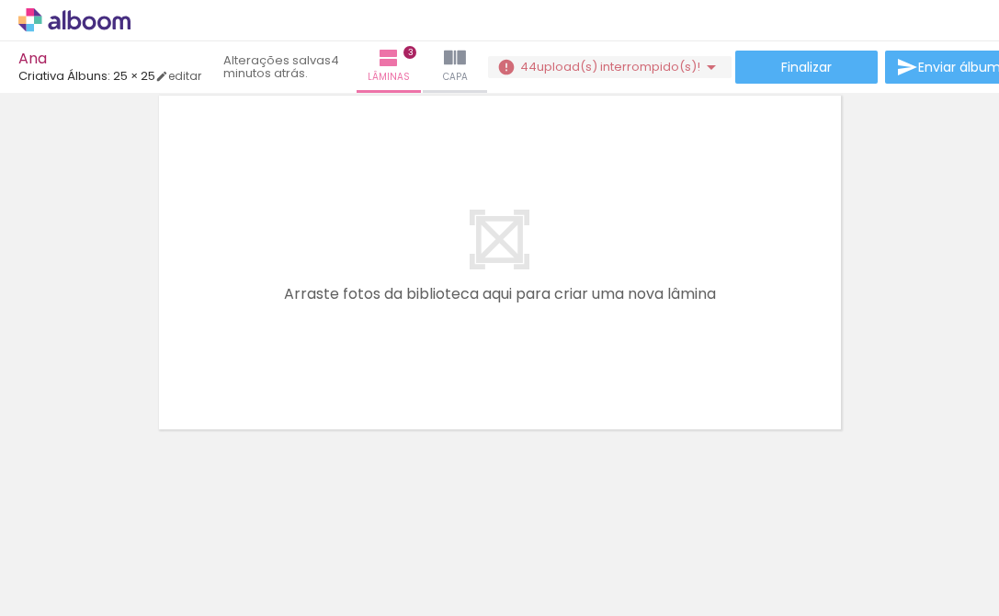
scroll to position [0, 1257]
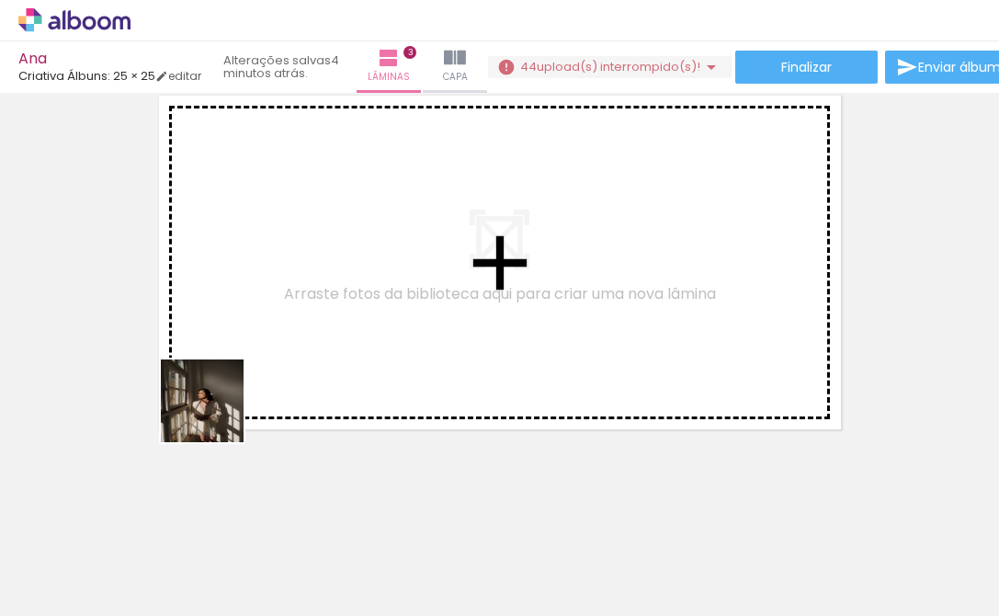
drag, startPoint x: 189, startPoint y: 566, endPoint x: 217, endPoint y: 413, distance: 156.0
click at [217, 413] on quentale-workspace at bounding box center [499, 308] width 999 height 616
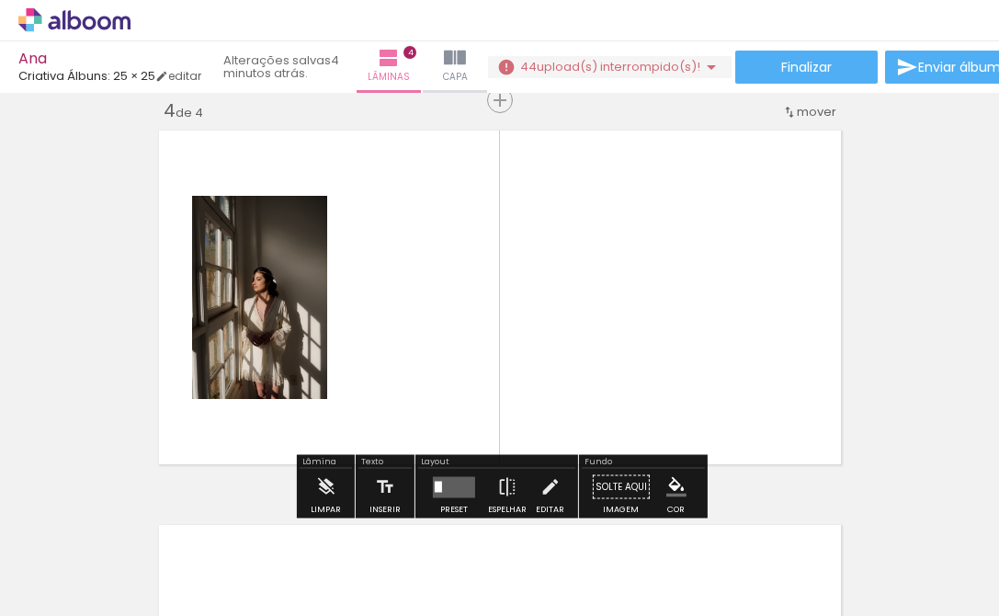
scroll to position [0, 1482]
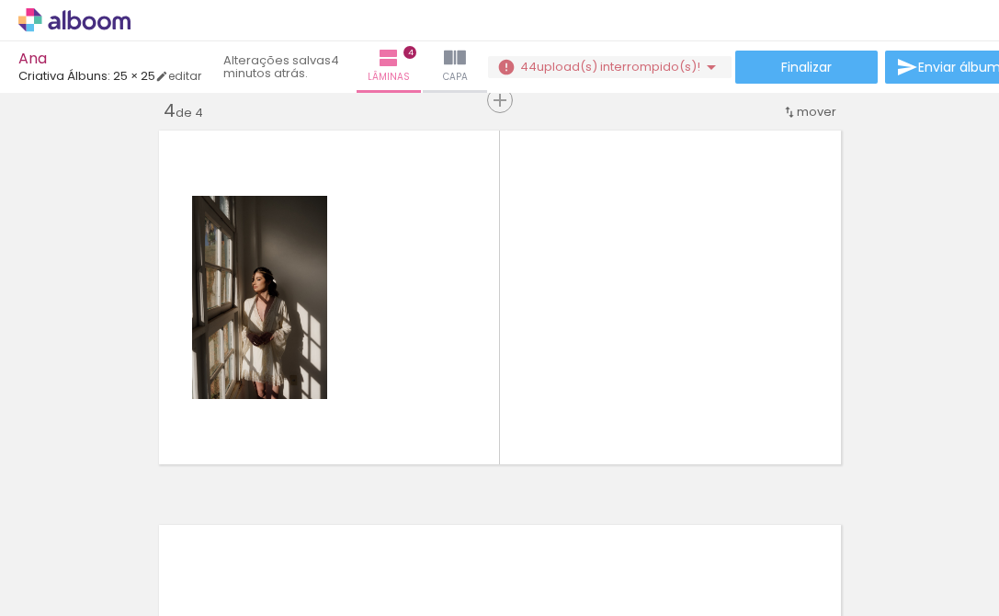
click at [692, 562] on quentale-thumb at bounding box center [658, 554] width 103 height 106
drag, startPoint x: 668, startPoint y: 562, endPoint x: 403, endPoint y: 350, distance: 339.5
click at [403, 350] on quentale-workspace at bounding box center [499, 308] width 999 height 616
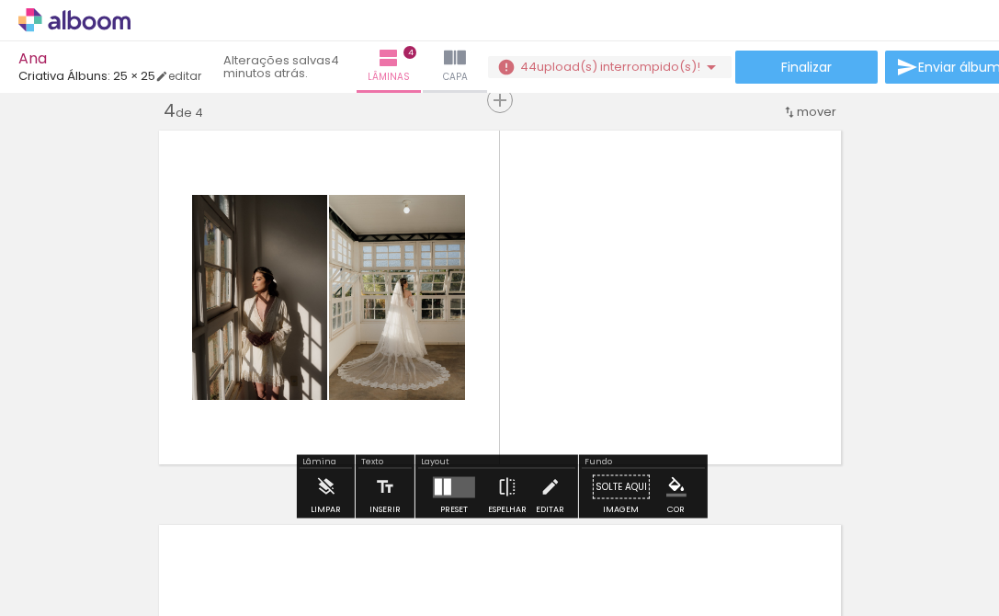
click at [733, 554] on quentale-thumb at bounding box center [761, 554] width 103 height 106
drag, startPoint x: 786, startPoint y: 566, endPoint x: 475, endPoint y: 342, distance: 383.2
click at [475, 342] on quentale-workspace at bounding box center [499, 308] width 999 height 616
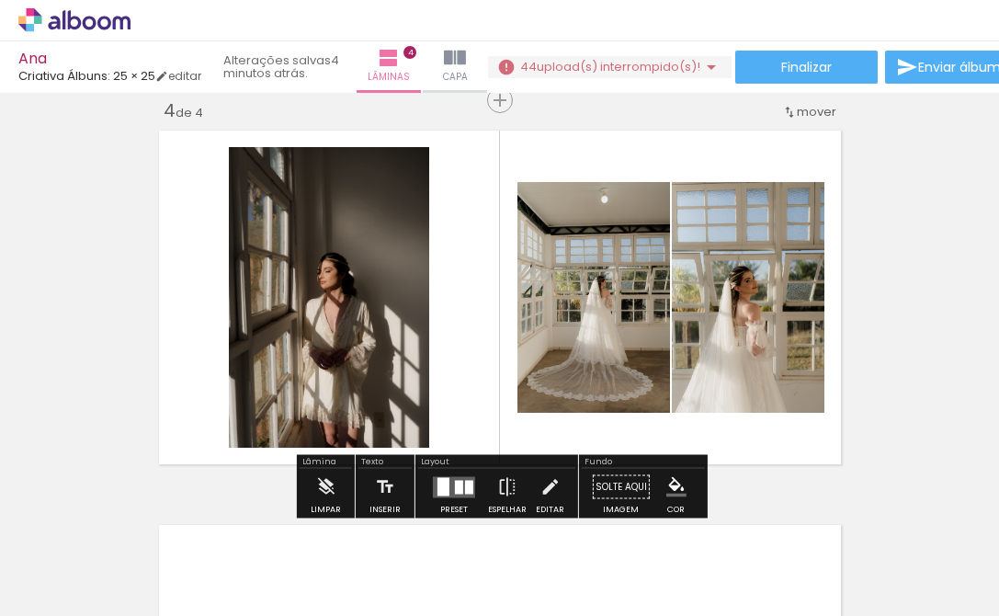
click at [86, 558] on input "Todas as fotos" at bounding box center [52, 560] width 70 height 16
click at [90, 561] on paper-item "Não utilizadas" at bounding box center [59, 555] width 95 height 16
type input "Não utilizadas"
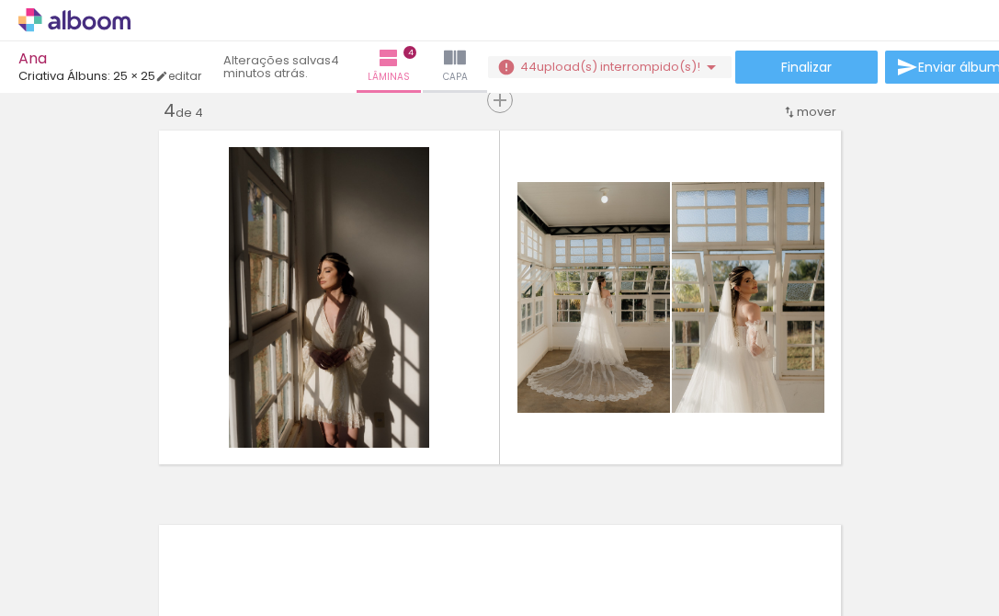
scroll to position [0, 515]
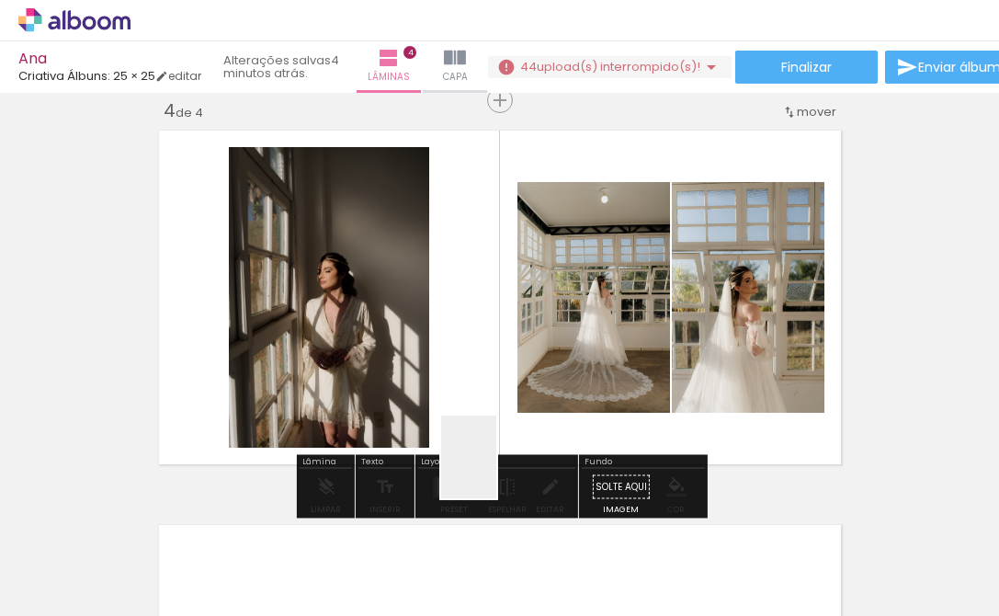
drag, startPoint x: 414, startPoint y: 567, endPoint x: 598, endPoint y: 404, distance: 246.8
click at [598, 404] on quentale-workspace at bounding box center [499, 308] width 999 height 616
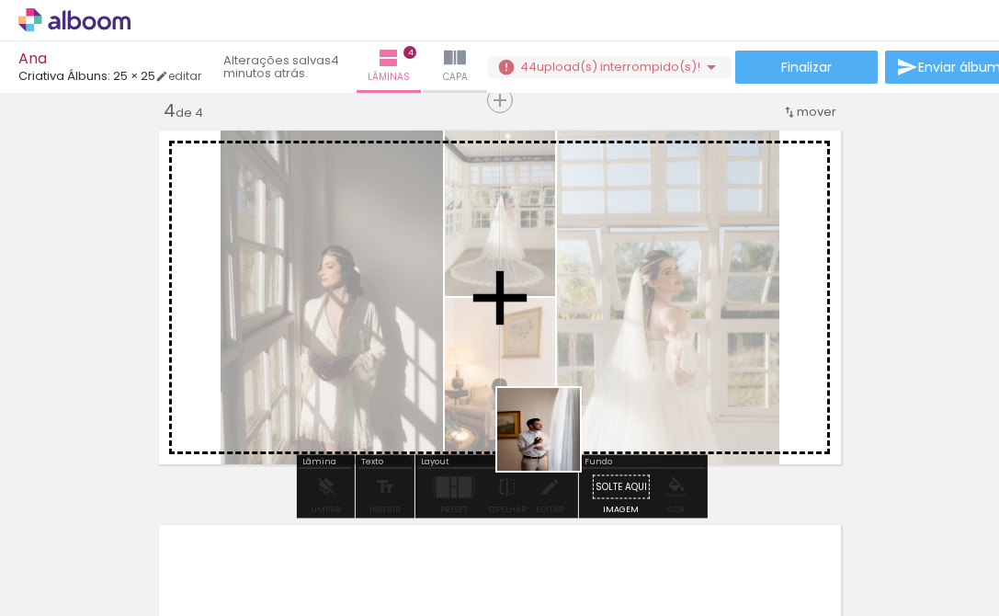
drag, startPoint x: 415, startPoint y: 555, endPoint x: 563, endPoint y: 438, distance: 189.8
click at [563, 438] on quentale-workspace at bounding box center [499, 308] width 999 height 616
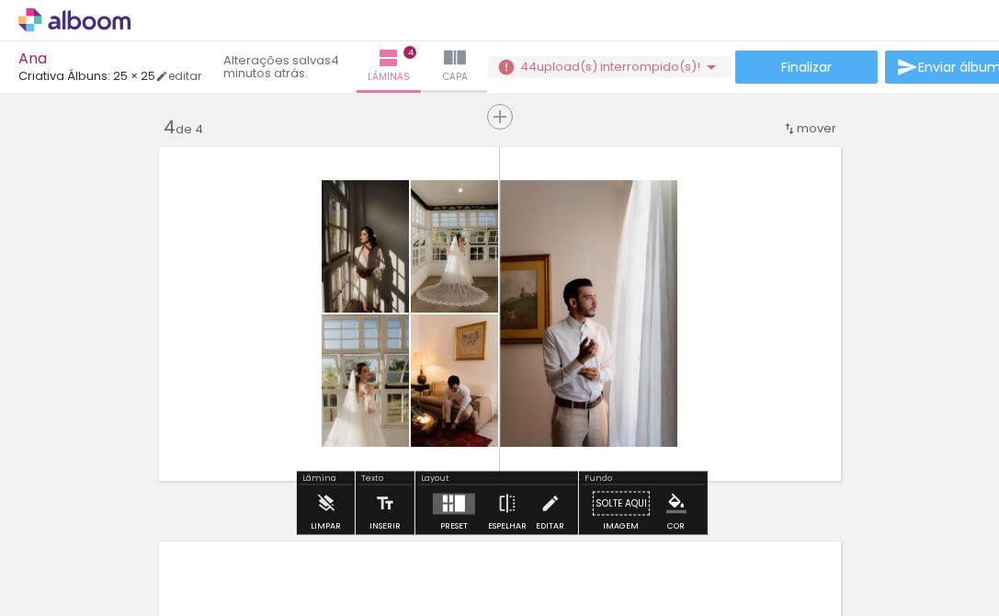
scroll to position [1204, 0]
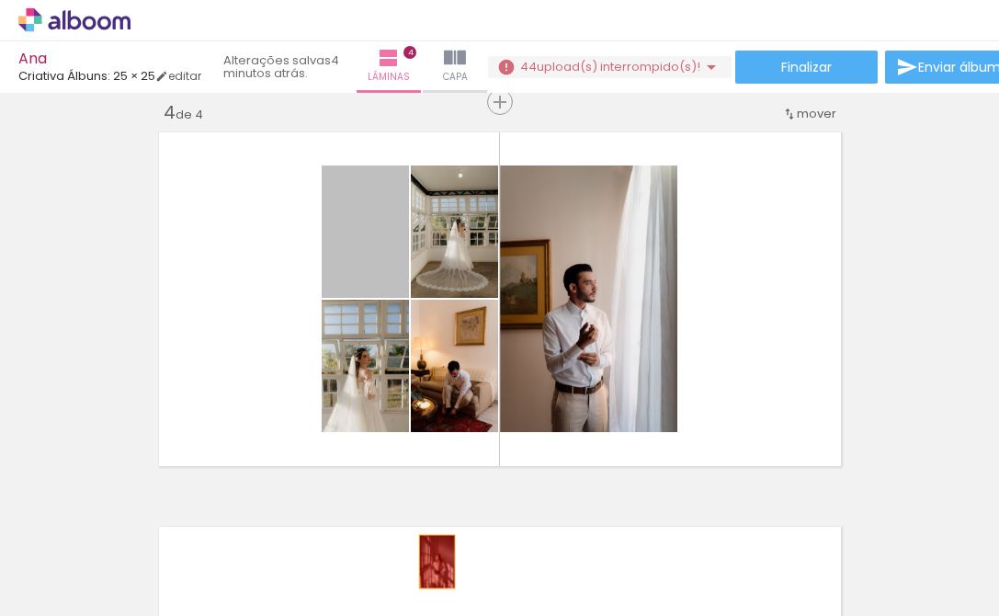
drag, startPoint x: 383, startPoint y: 271, endPoint x: 437, endPoint y: 562, distance: 295.3
click at [437, 562] on quentale-workspace at bounding box center [499, 308] width 999 height 616
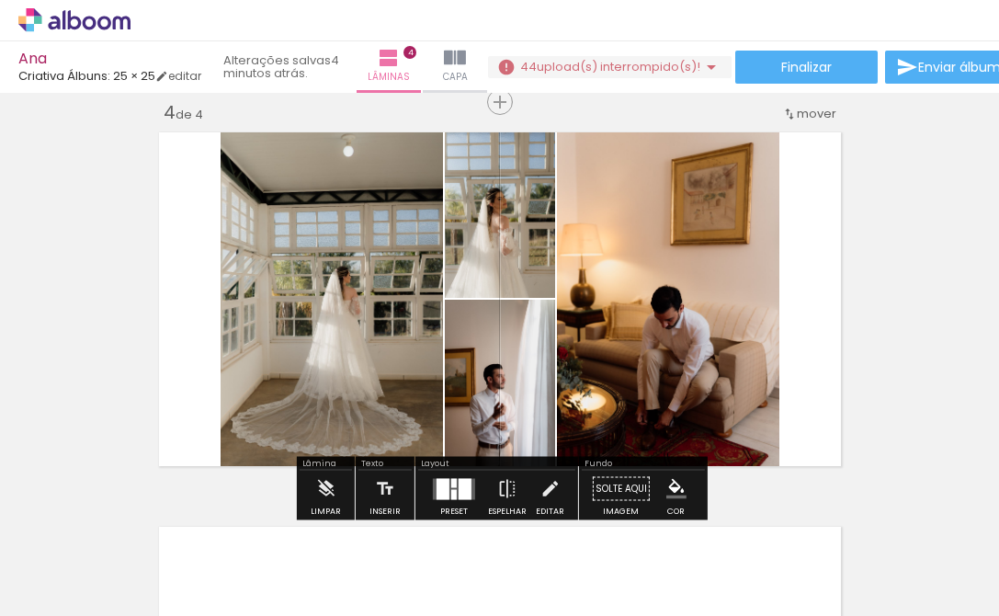
click at [445, 492] on div at bounding box center [443, 488] width 13 height 21
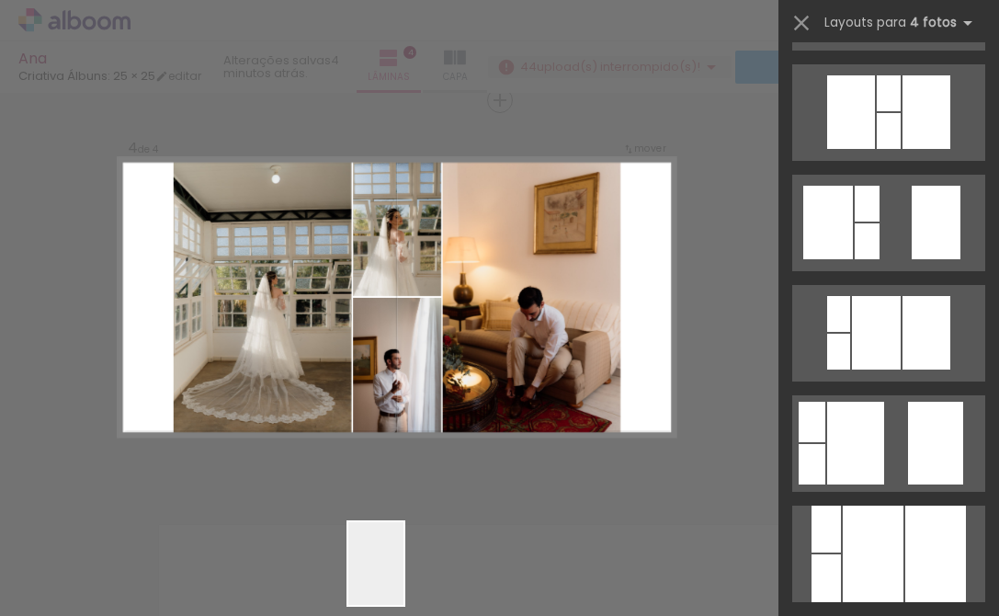
scroll to position [0, 0]
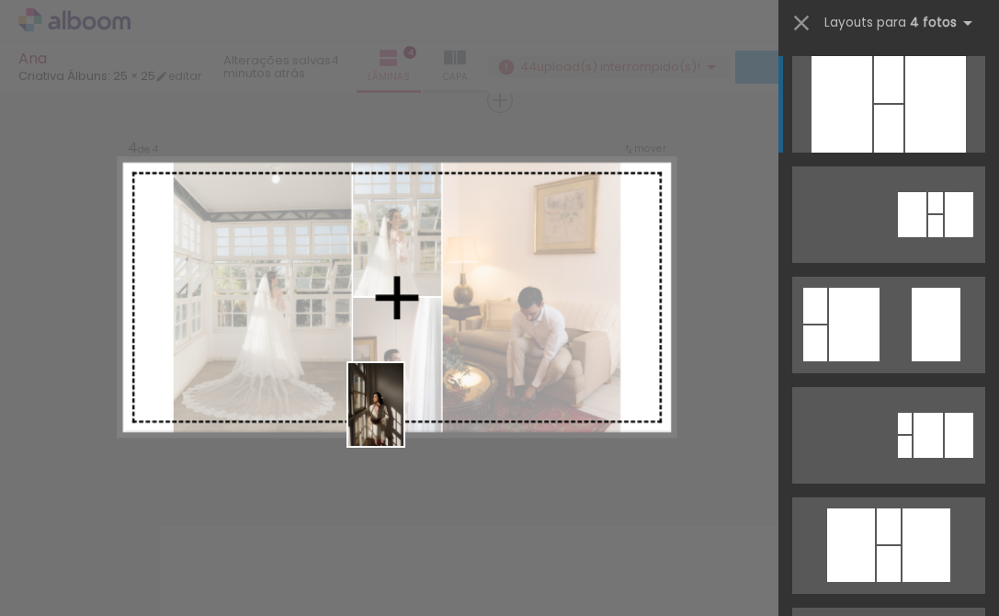
click at [404, 418] on quentale-workspace at bounding box center [499, 308] width 999 height 616
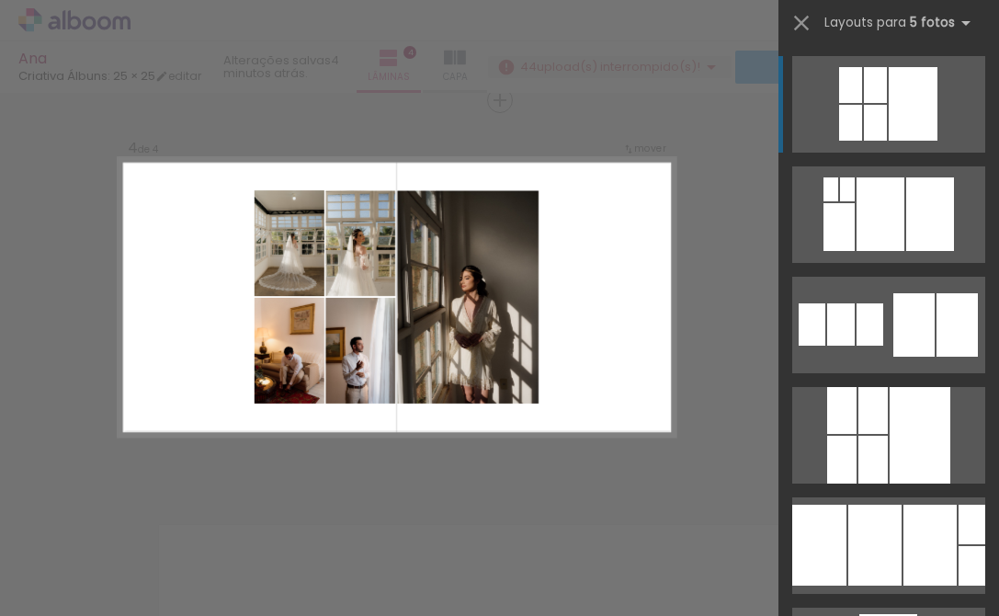
click at [478, 430] on quentale-layouter at bounding box center [396, 297] width 557 height 279
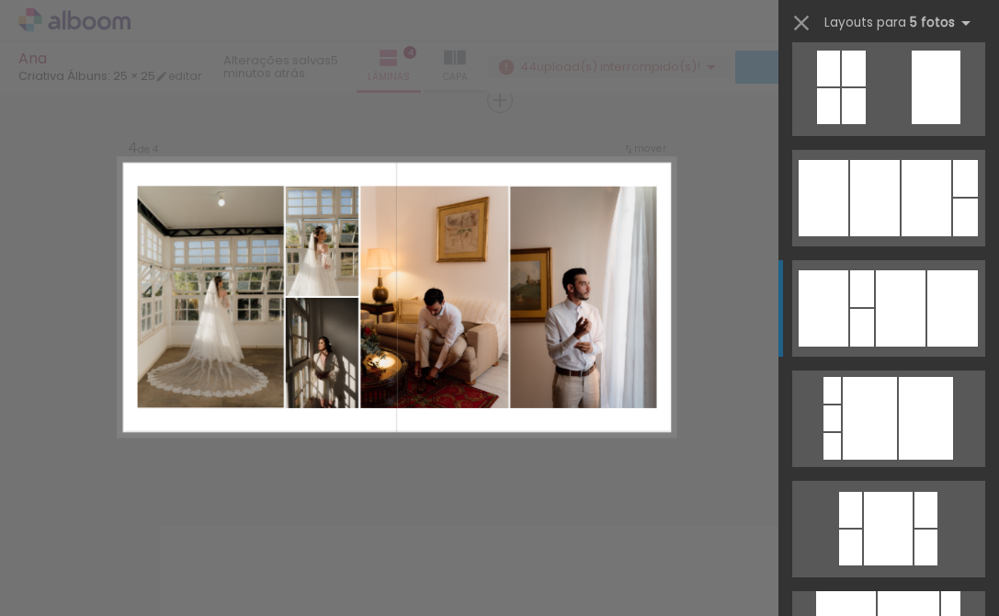
scroll to position [3242, 0]
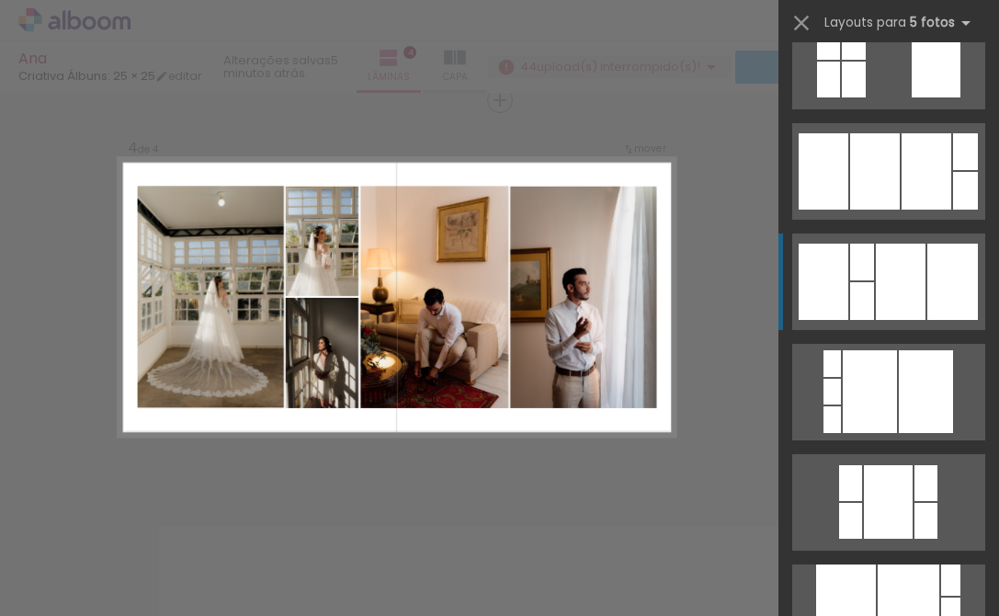
click at [886, 298] on div at bounding box center [901, 282] width 50 height 76
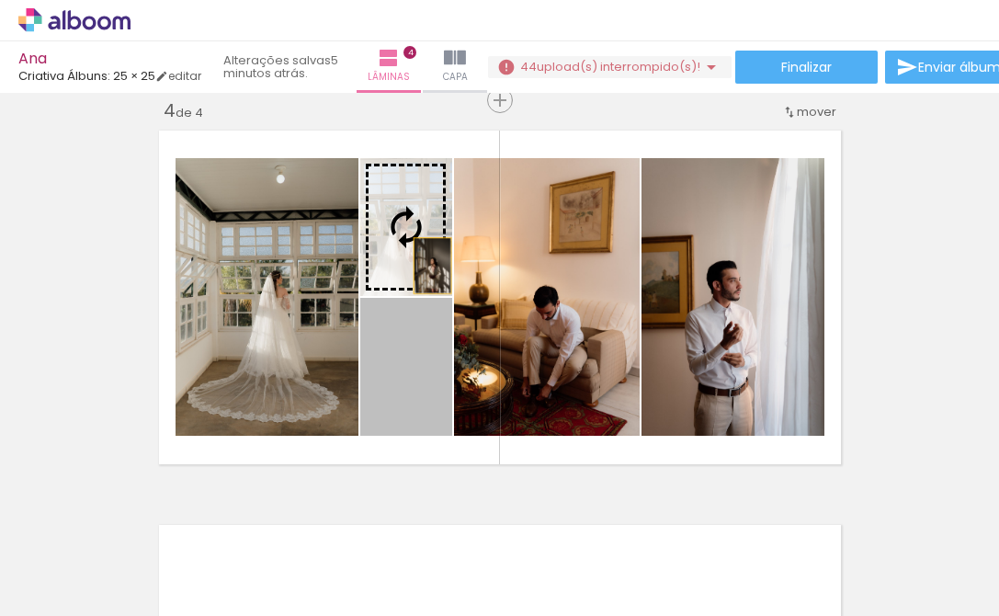
drag, startPoint x: 433, startPoint y: 403, endPoint x: 431, endPoint y: 251, distance: 151.7
click at [0, 0] on slot at bounding box center [0, 0] width 0 height 0
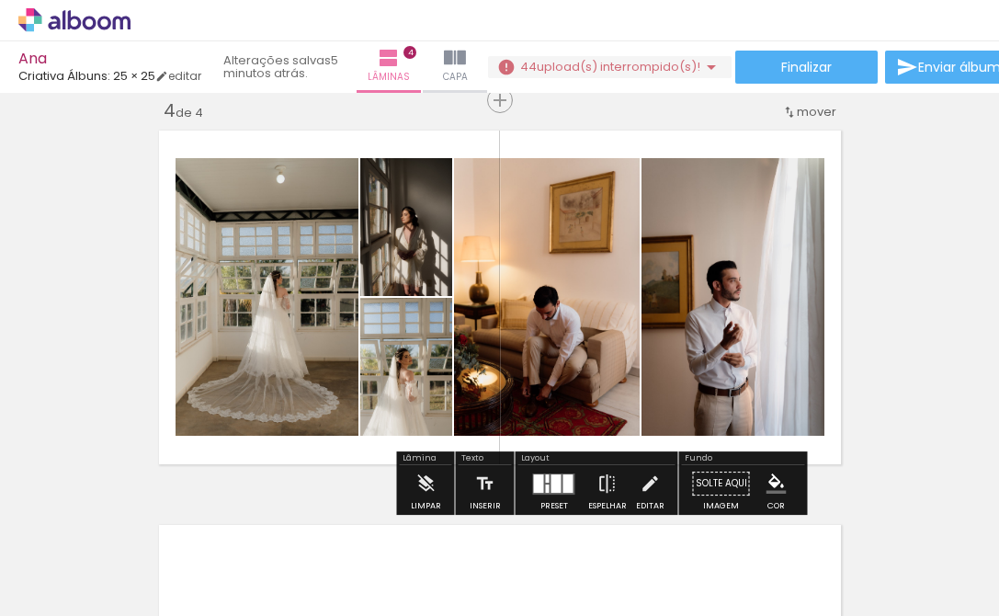
scroll to position [1170, 0]
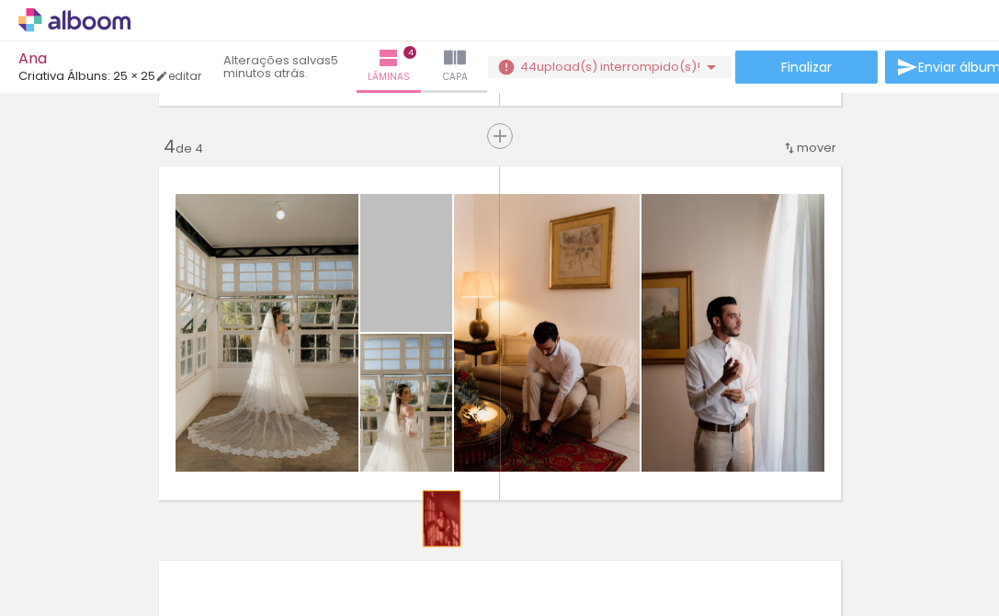
drag, startPoint x: 418, startPoint y: 279, endPoint x: 438, endPoint y: 518, distance: 238.9
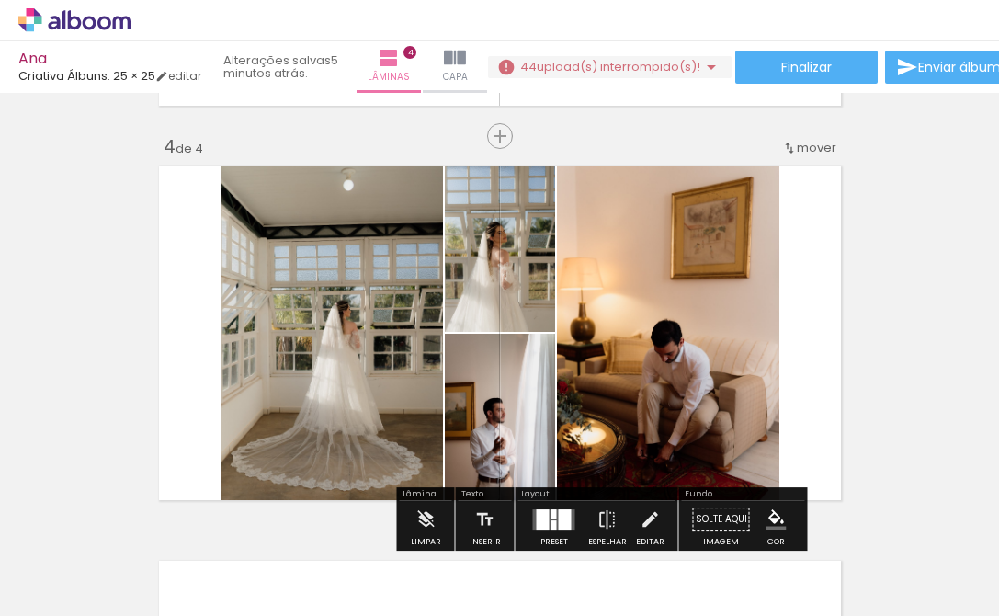
scroll to position [1233, 0]
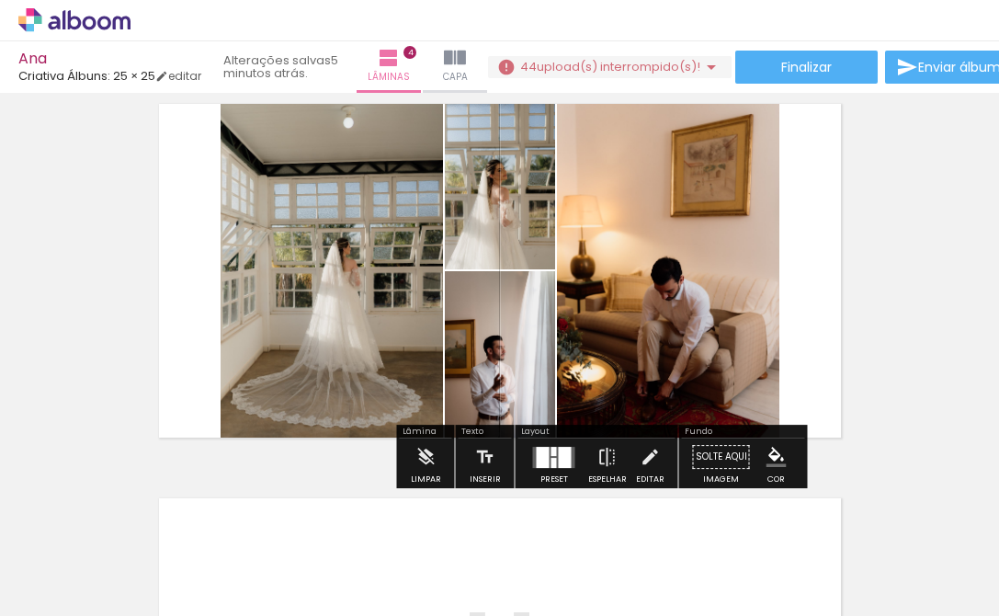
click at [537, 457] on div at bounding box center [543, 457] width 13 height 21
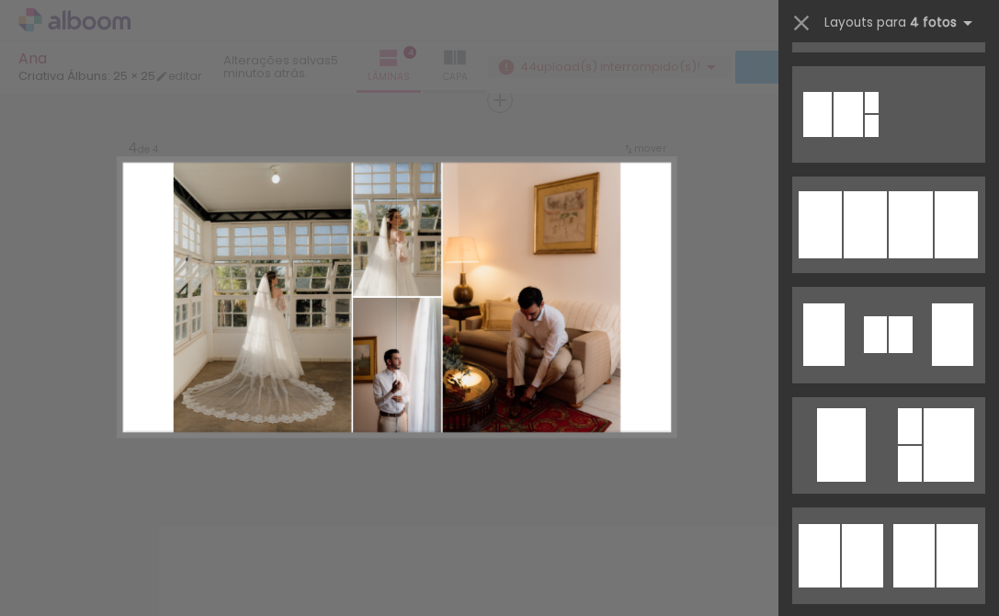
scroll to position [1210, 0]
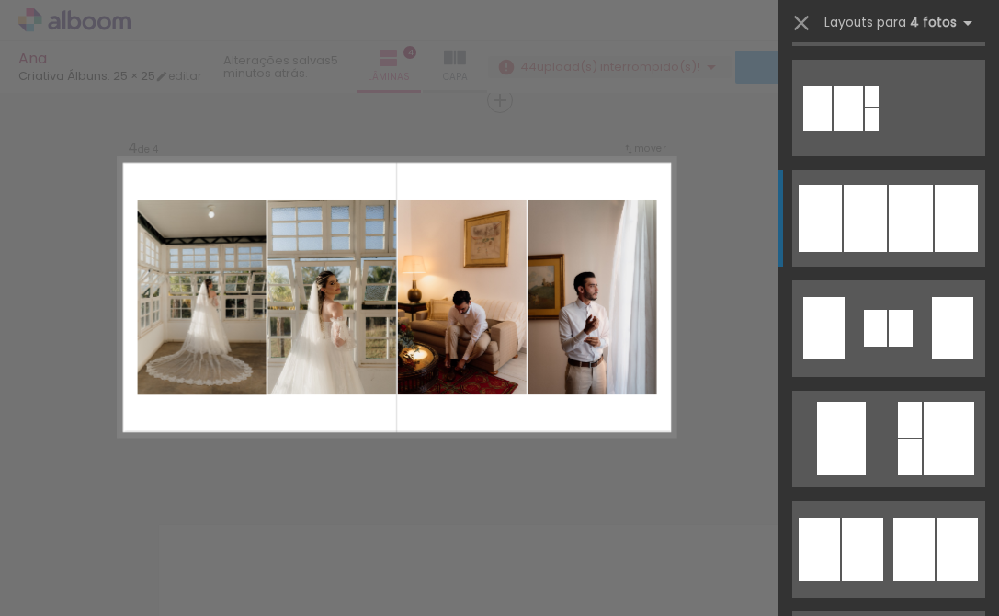
click at [907, 226] on div at bounding box center [911, 218] width 44 height 67
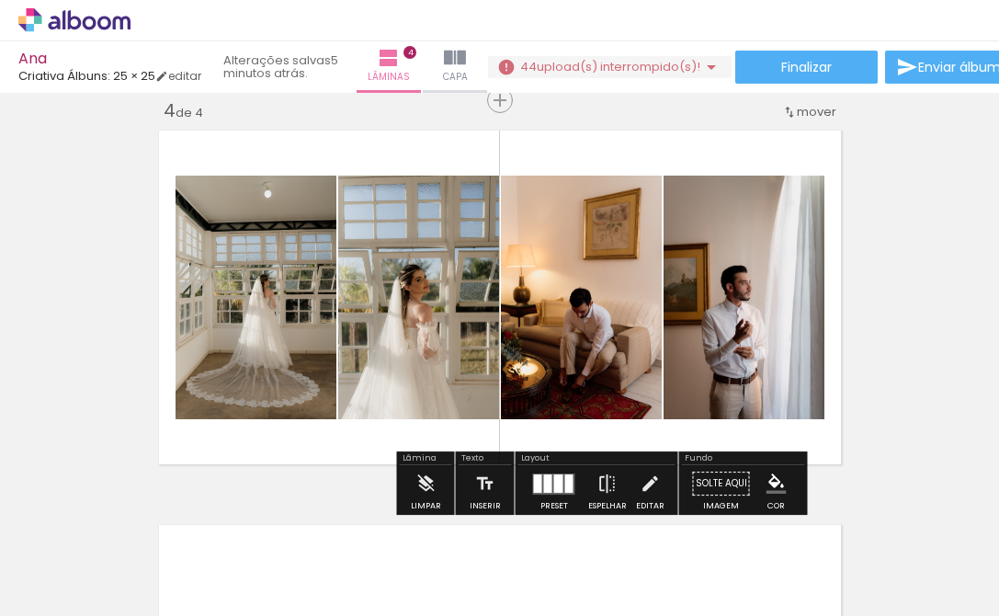
click at [564, 495] on quentale-layouter at bounding box center [554, 483] width 42 height 21
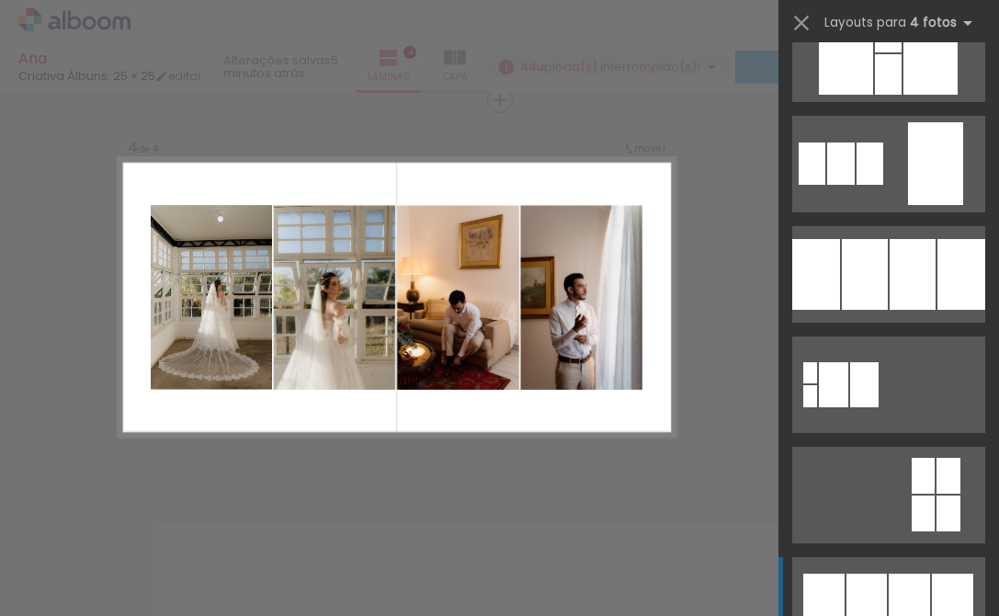
scroll to position [1821, 0]
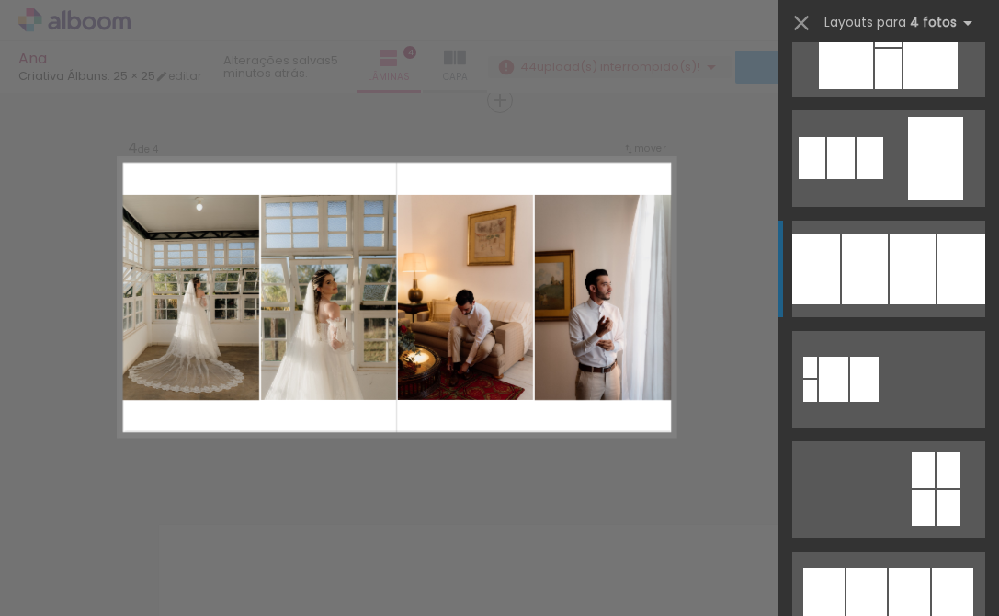
click at [887, 250] on div at bounding box center [865, 268] width 46 height 71
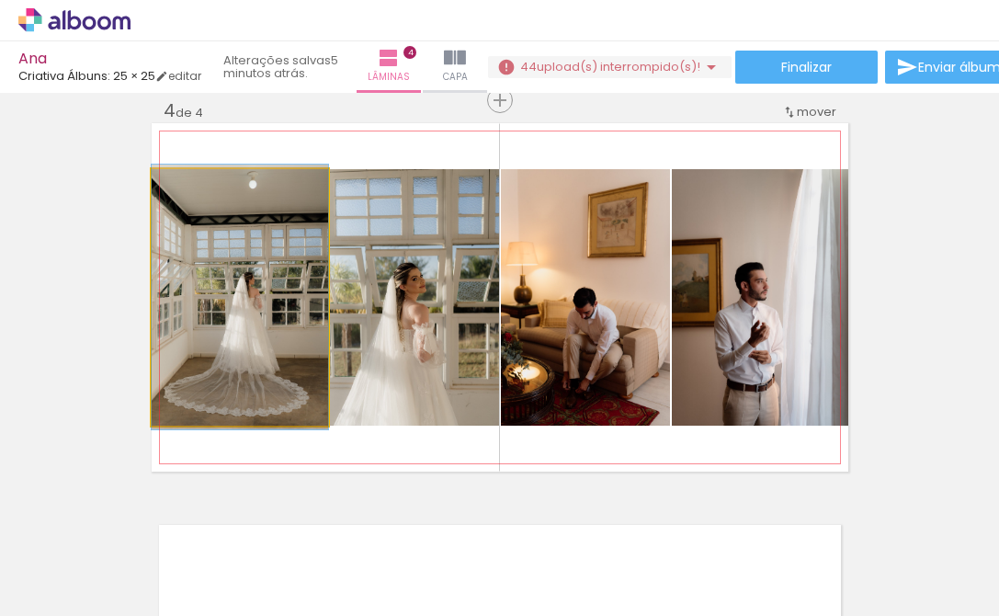
drag, startPoint x: 285, startPoint y: 370, endPoint x: 446, endPoint y: 370, distance: 160.9
click at [0, 0] on slot at bounding box center [0, 0] width 0 height 0
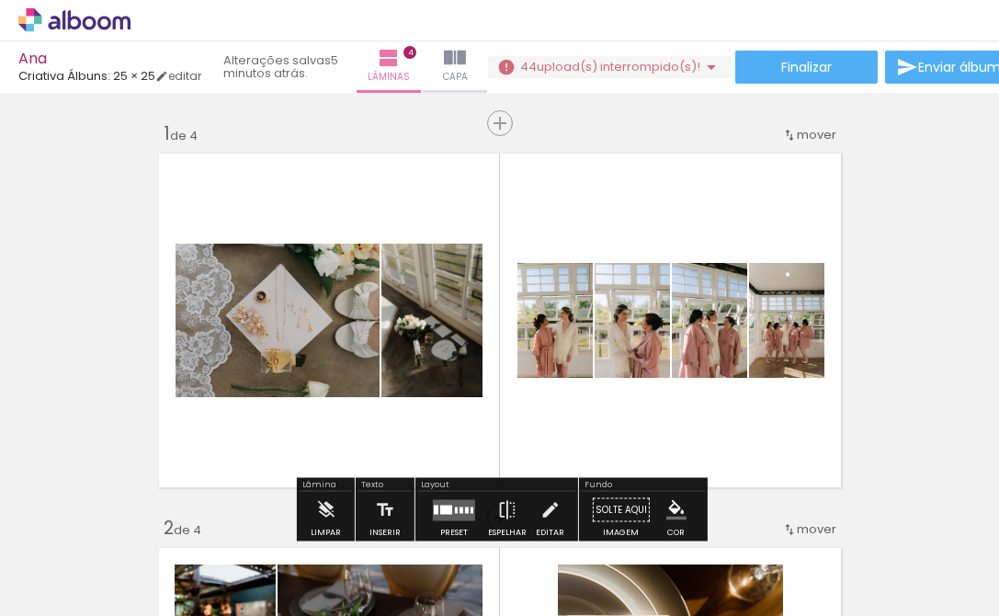
scroll to position [0, 0]
click at [822, 131] on span "mover" at bounding box center [817, 134] width 40 height 17
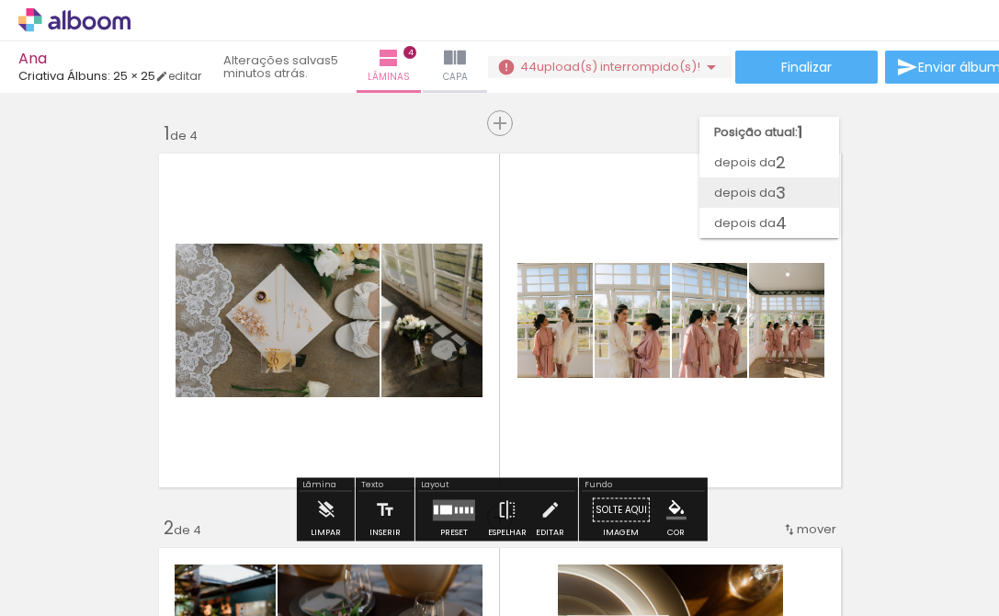
click at [800, 186] on paper-item "depois da 3" at bounding box center [770, 192] width 140 height 30
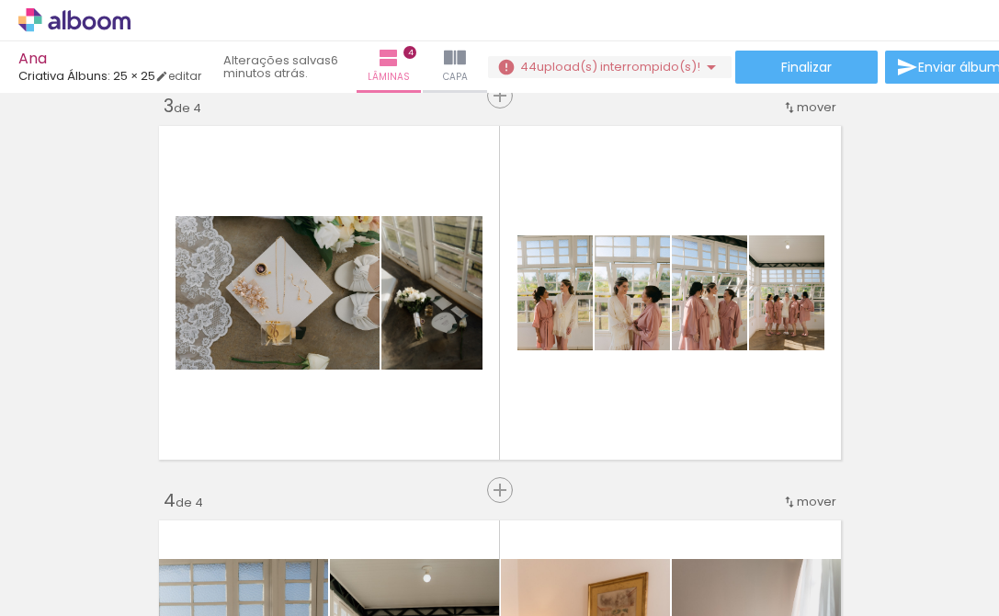
scroll to position [817, 0]
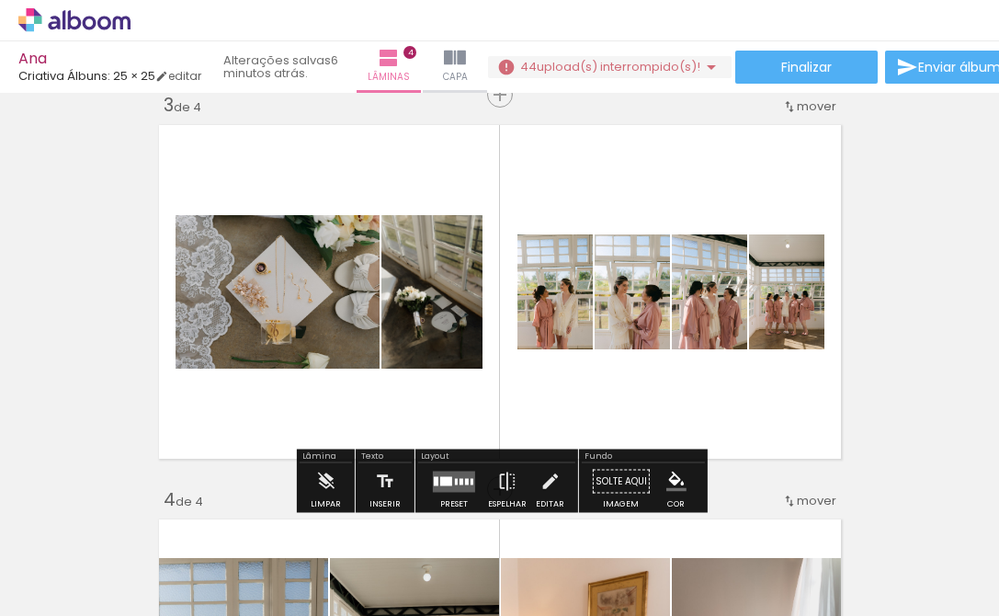
click at [459, 477] on quentale-layouter at bounding box center [454, 481] width 42 height 21
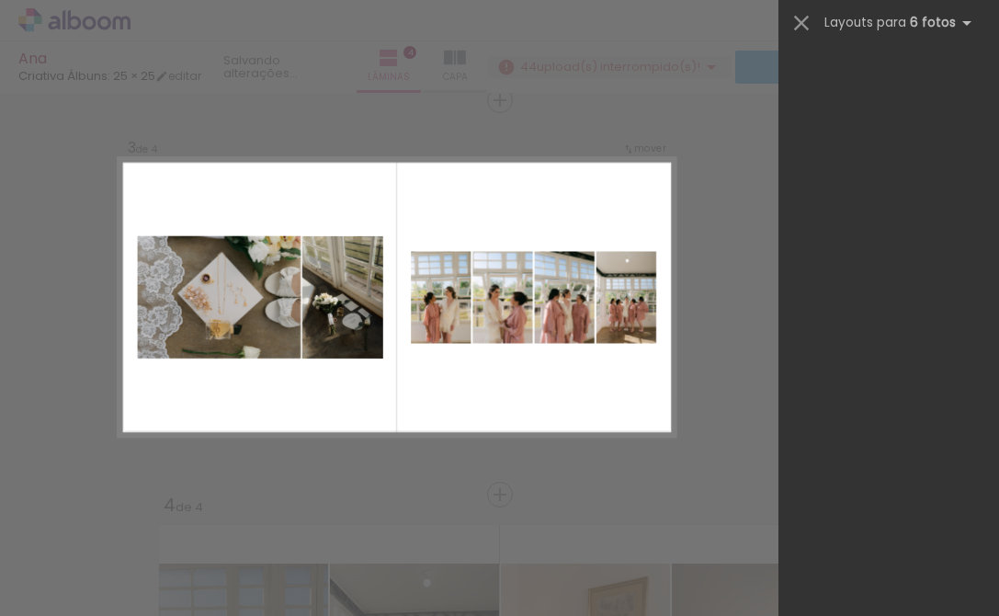
scroll to position [5846, 0]
